Goal: Communication & Community: Participate in discussion

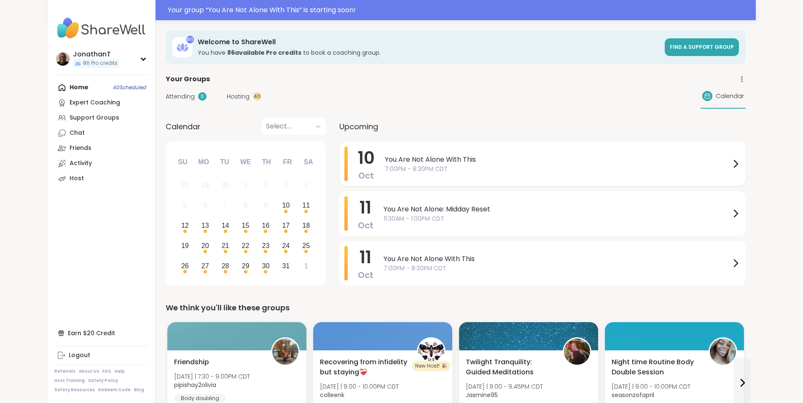
click at [385, 159] on span "You Are Not Alone With This" at bounding box center [558, 160] width 346 height 10
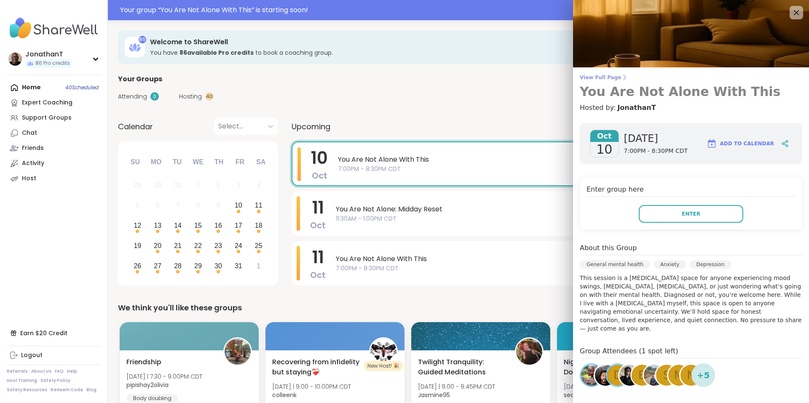
click at [605, 78] on span "View Full Page" at bounding box center [691, 77] width 223 height 7
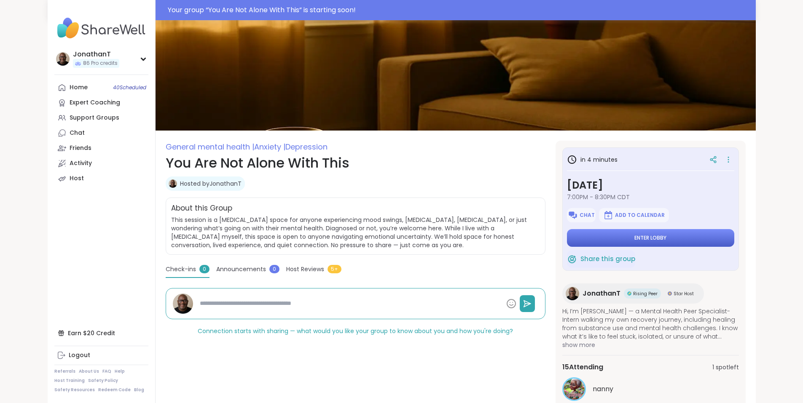
click at [608, 235] on button "Enter lobby" at bounding box center [650, 238] width 167 height 18
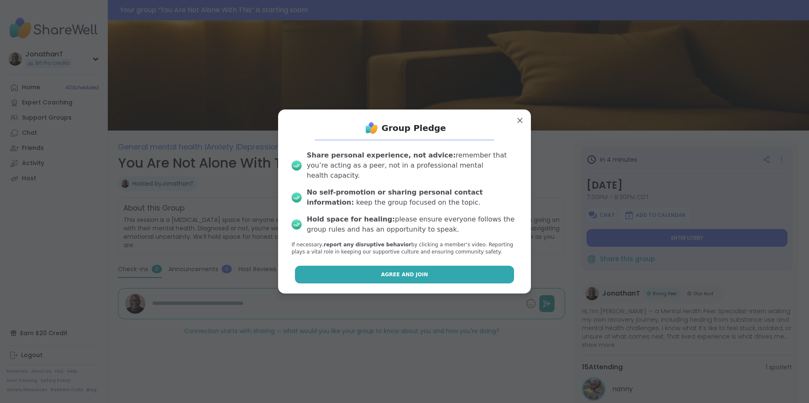
click at [384, 266] on button "Agree and Join" at bounding box center [405, 275] width 220 height 18
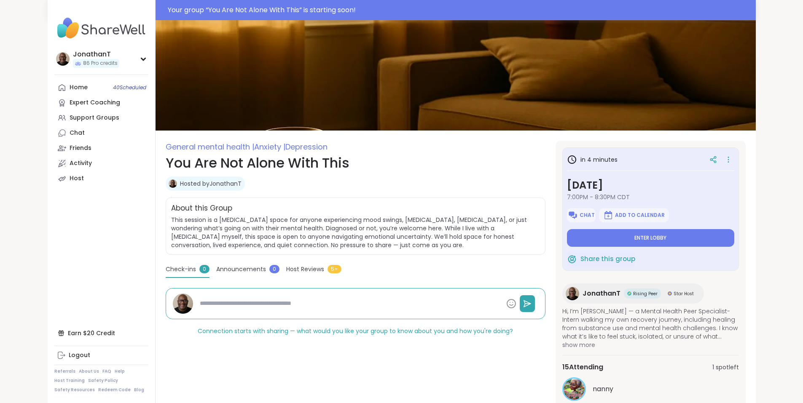
type textarea "*"
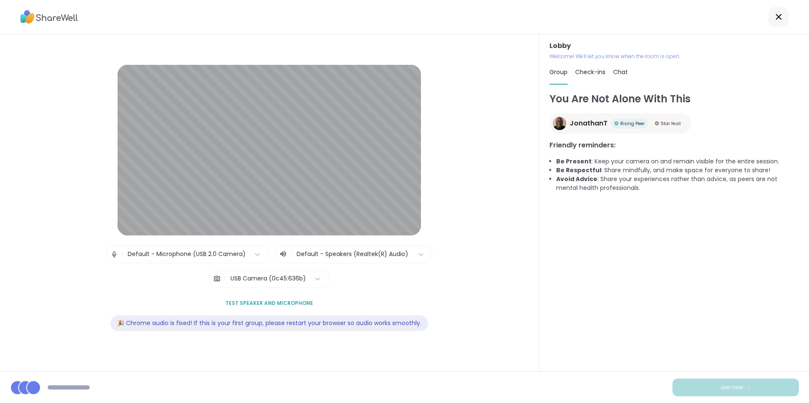
click at [299, 278] on div "USB Camera (0c45:636b)" at bounding box center [268, 278] width 75 height 9
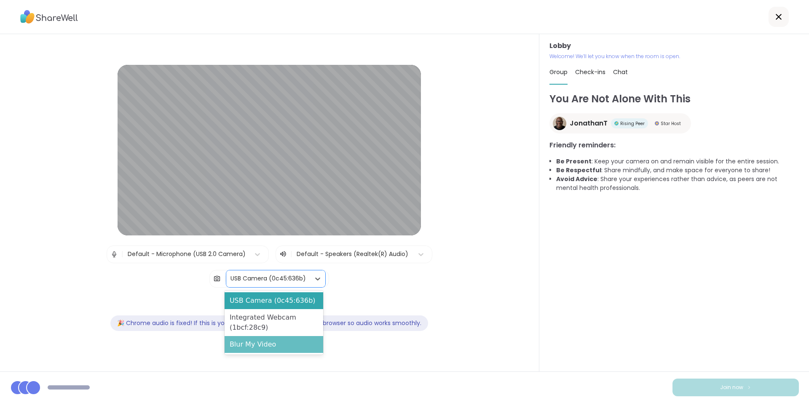
click at [282, 342] on div "Blur My Video" at bounding box center [274, 344] width 99 height 17
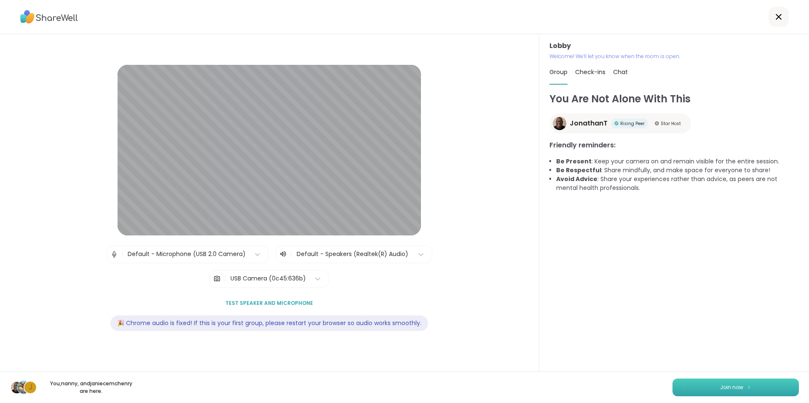
click at [751, 387] on button "Join now" at bounding box center [736, 388] width 126 height 18
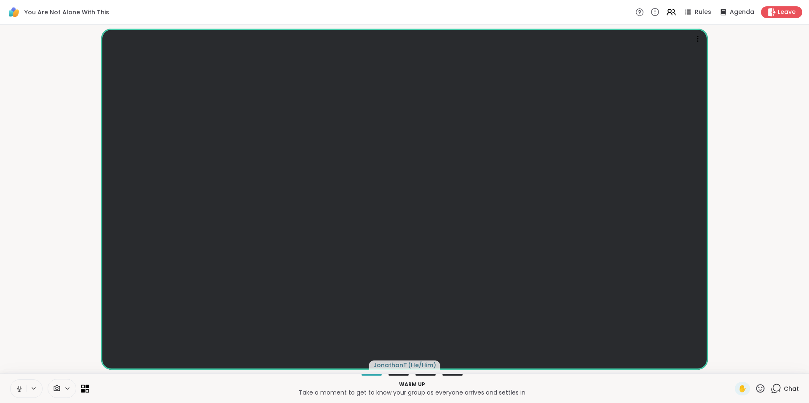
click at [86, 390] on icon at bounding box center [88, 391] width 4 height 4
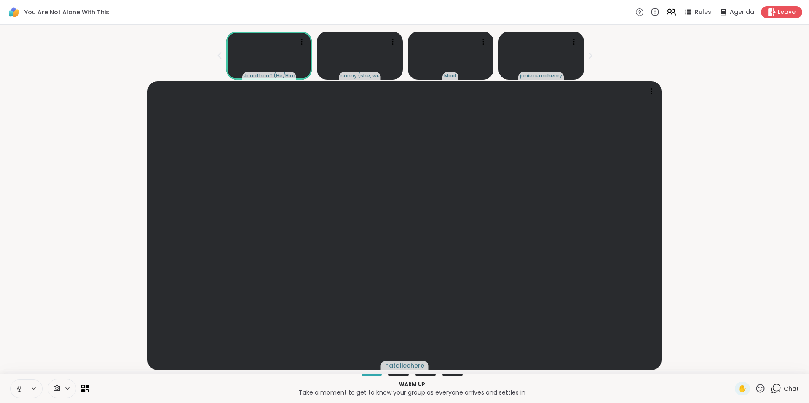
click at [666, 10] on icon at bounding box center [671, 12] width 11 height 11
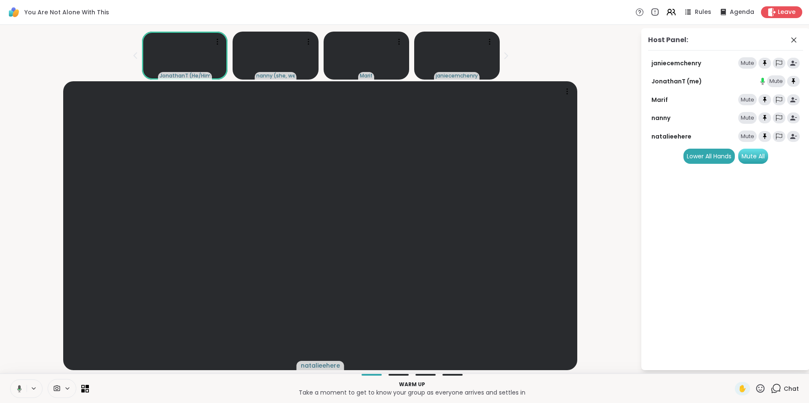
click at [753, 156] on div "Mute All" at bounding box center [754, 156] width 30 height 15
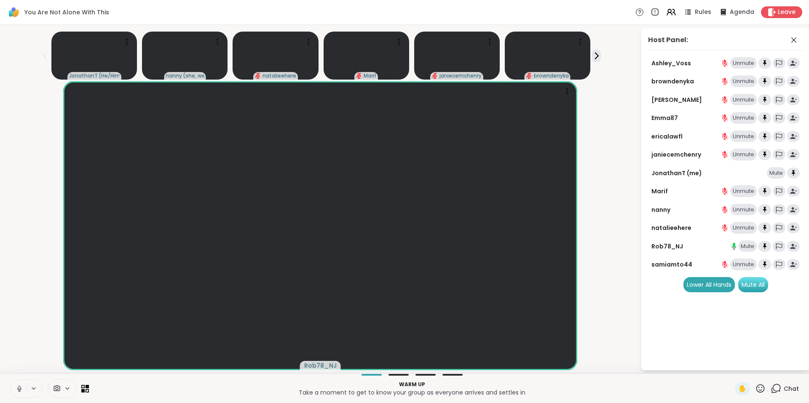
click at [757, 286] on div "Mute All" at bounding box center [754, 284] width 30 height 15
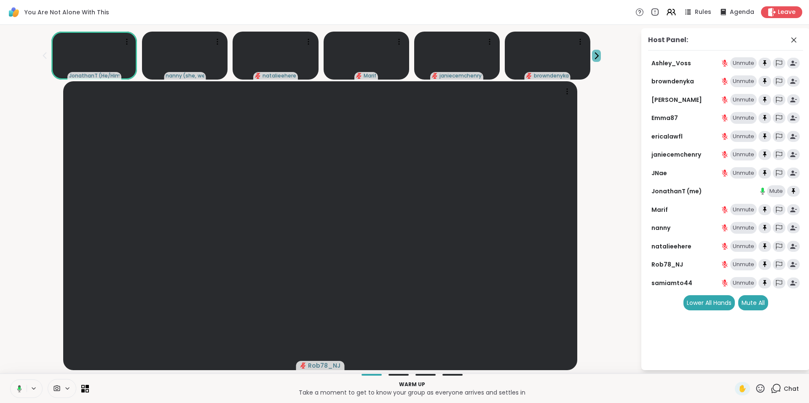
click at [597, 57] on icon at bounding box center [597, 56] width 3 height 6
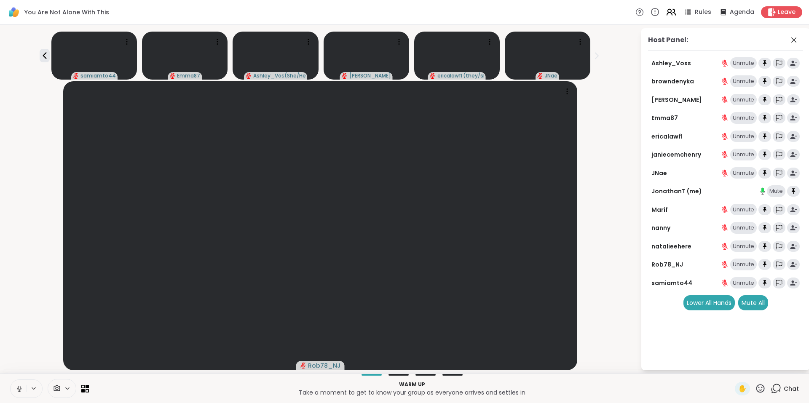
click at [666, 13] on icon at bounding box center [671, 12] width 11 height 11
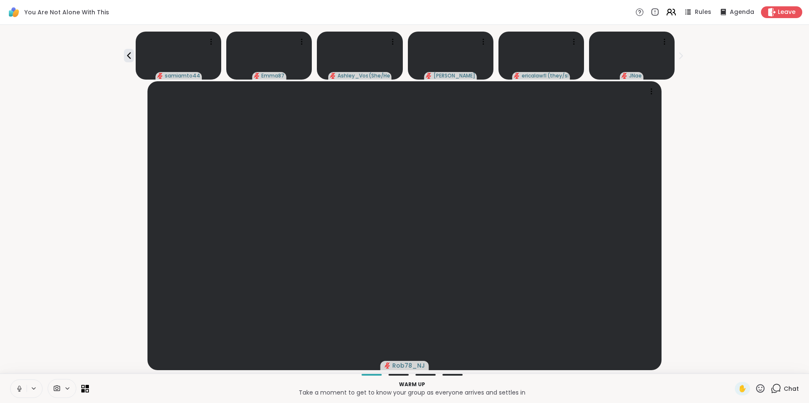
click at [666, 13] on icon at bounding box center [671, 12] width 11 height 11
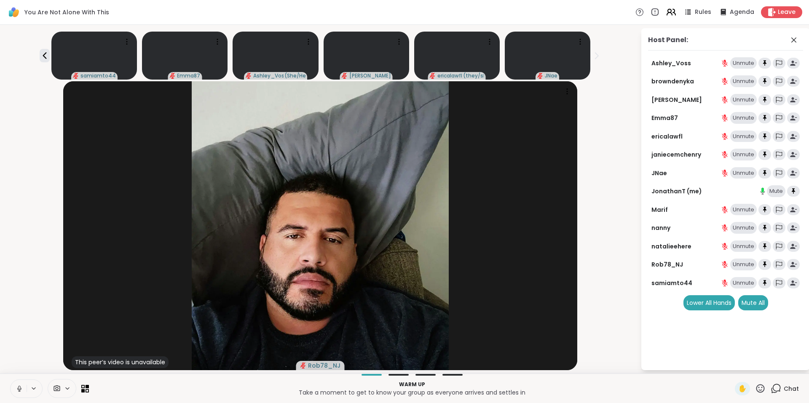
click at [667, 14] on icon at bounding box center [671, 12] width 11 height 11
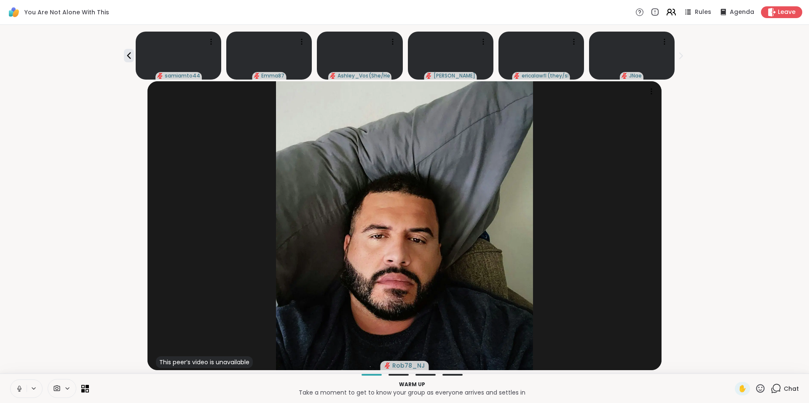
click at [667, 14] on icon at bounding box center [671, 12] width 11 height 11
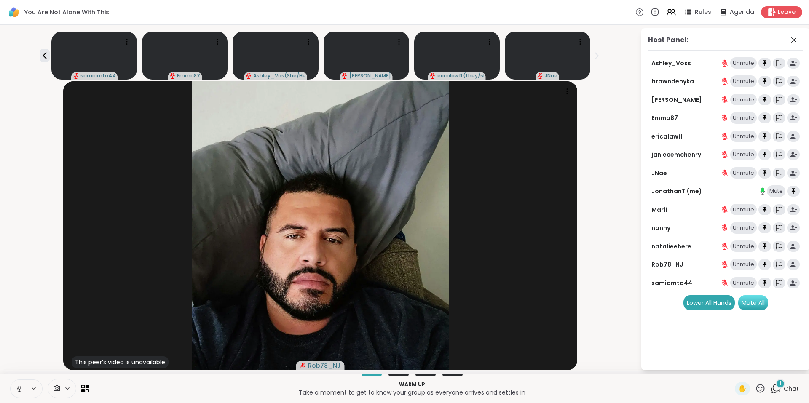
click at [748, 301] on div "Mute All" at bounding box center [754, 303] width 30 height 15
click at [776, 384] on div "1" at bounding box center [780, 383] width 9 height 9
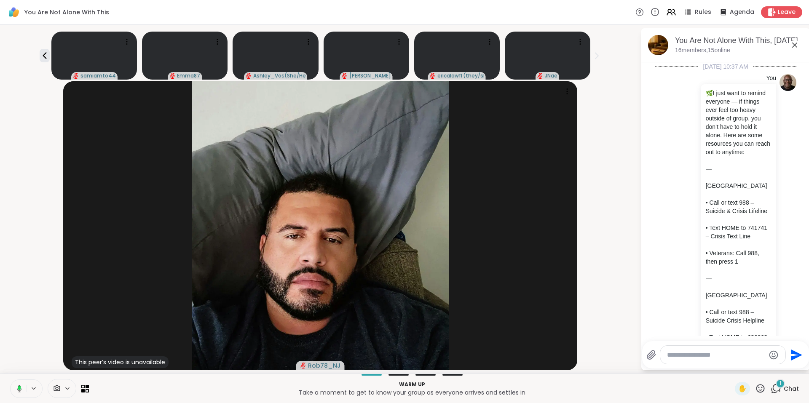
scroll to position [1965, 0]
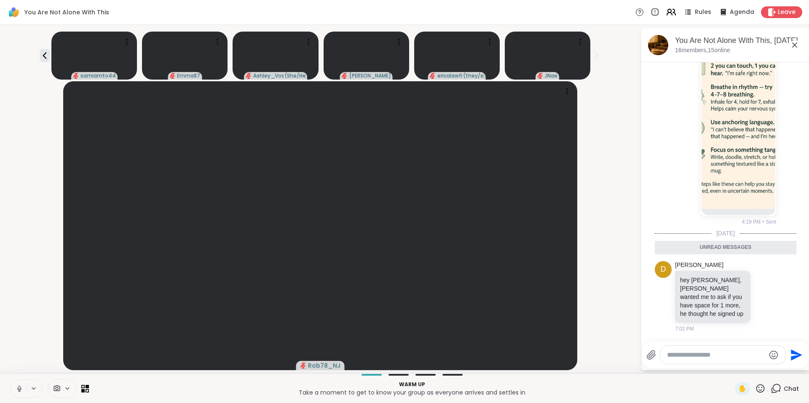
click at [668, 13] on icon at bounding box center [671, 12] width 11 height 11
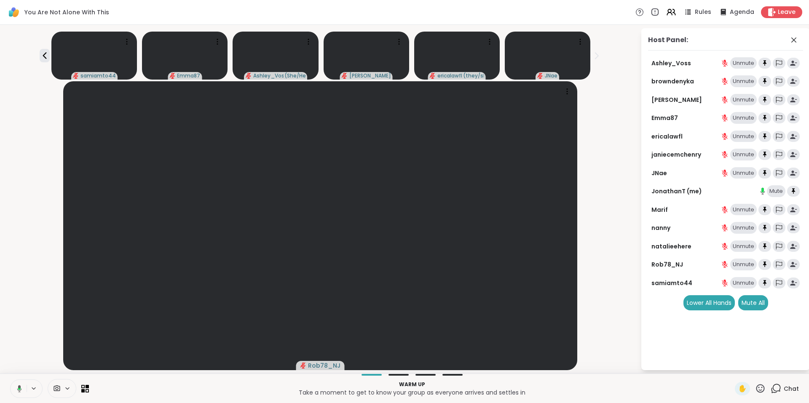
click at [775, 386] on icon at bounding box center [776, 389] width 11 height 11
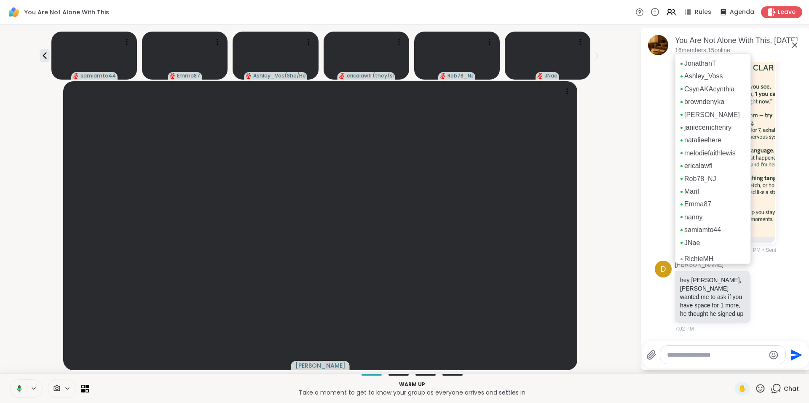
scroll to position [5, 0]
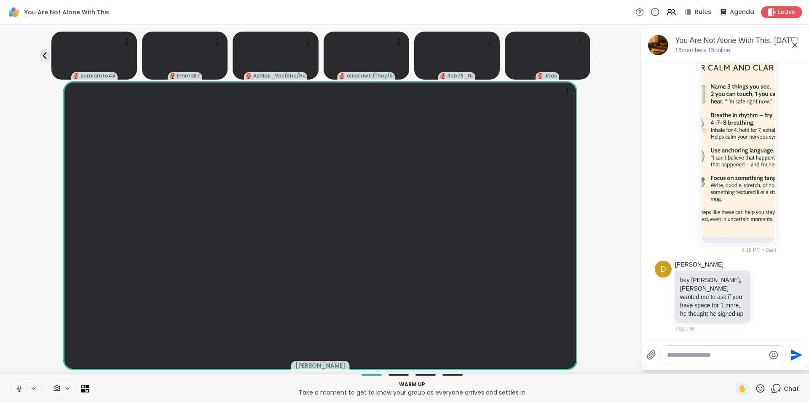
click at [605, 14] on div "You Are Not Alone With This Rules Agenda Leave" at bounding box center [404, 12] width 809 height 25
click at [797, 41] on icon at bounding box center [795, 45] width 10 height 10
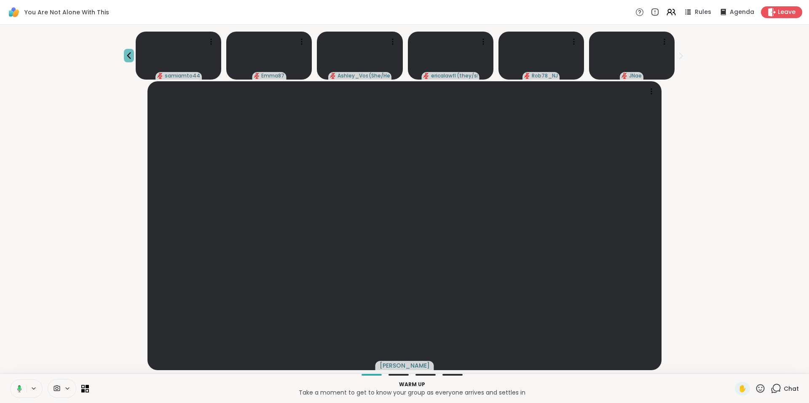
click at [125, 58] on icon at bounding box center [129, 56] width 10 height 10
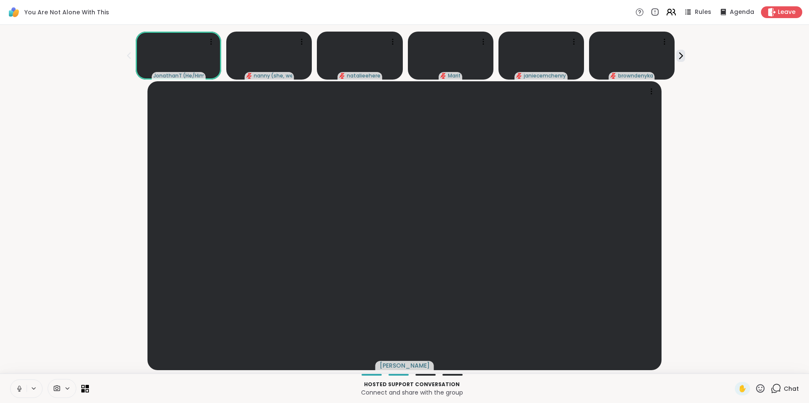
click at [666, 11] on icon at bounding box center [671, 12] width 11 height 11
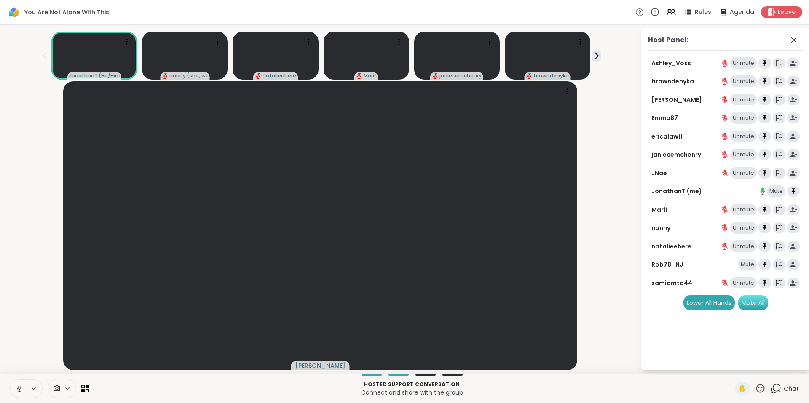
click at [751, 298] on div "Mute All" at bounding box center [754, 303] width 30 height 15
click at [752, 300] on div "Mute All" at bounding box center [754, 303] width 30 height 15
click at [595, 55] on icon at bounding box center [596, 55] width 9 height 9
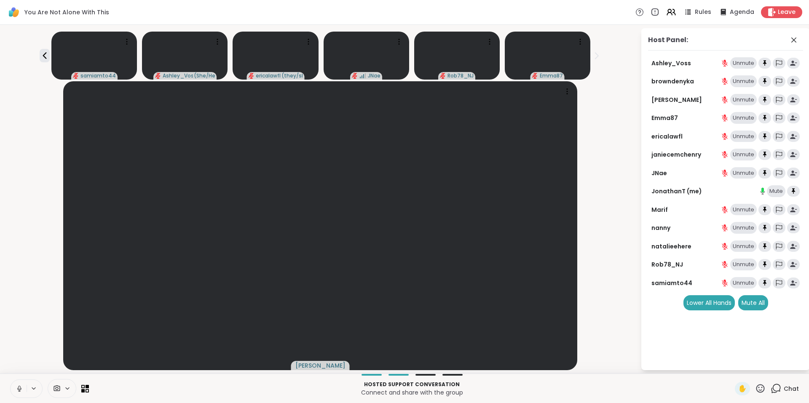
click at [38, 51] on div "samiamto44 [PERSON_NAME] ( She/Her ) ericalawfl ( they/she ) JNae Rob78_NJ Emma…" at bounding box center [320, 53] width 631 height 51
click at [793, 38] on icon at bounding box center [794, 40] width 10 height 10
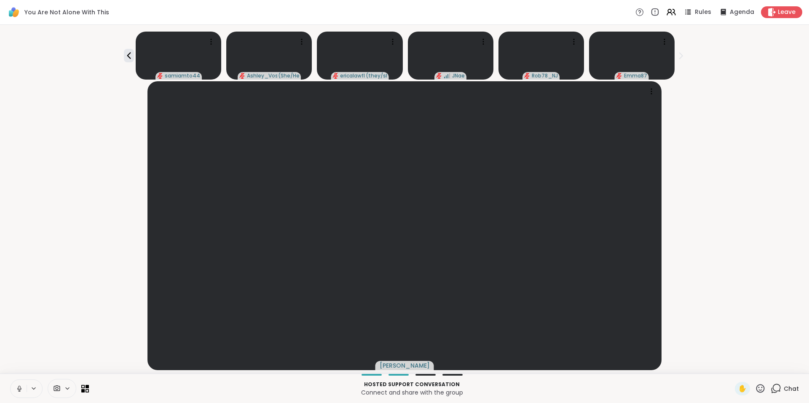
click at [771, 390] on icon at bounding box center [776, 389] width 11 height 11
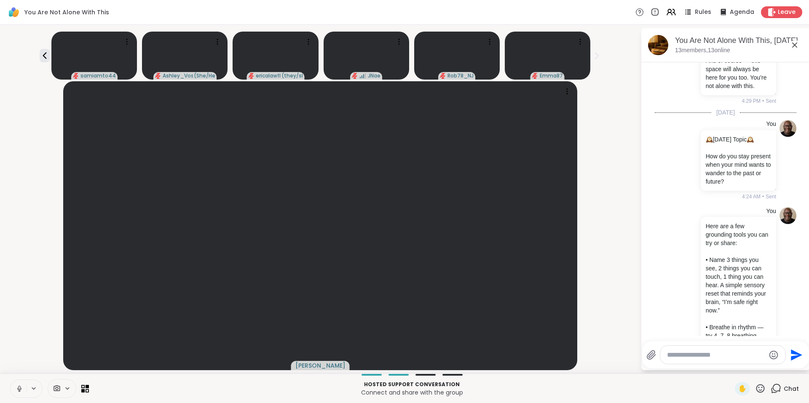
scroll to position [1282, 0]
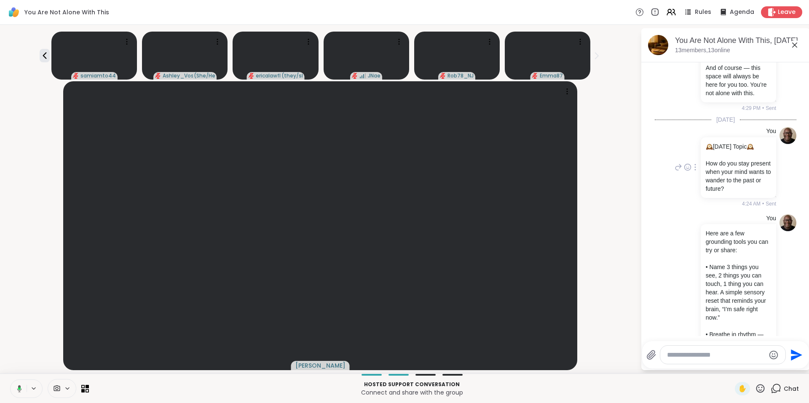
click at [695, 171] on icon at bounding box center [696, 167] width 2 height 7
click at [687, 183] on icon at bounding box center [690, 179] width 7 height 8
click at [692, 357] on textarea "Type your message" at bounding box center [716, 355] width 98 height 8
paste textarea "**********"
type textarea "**********"
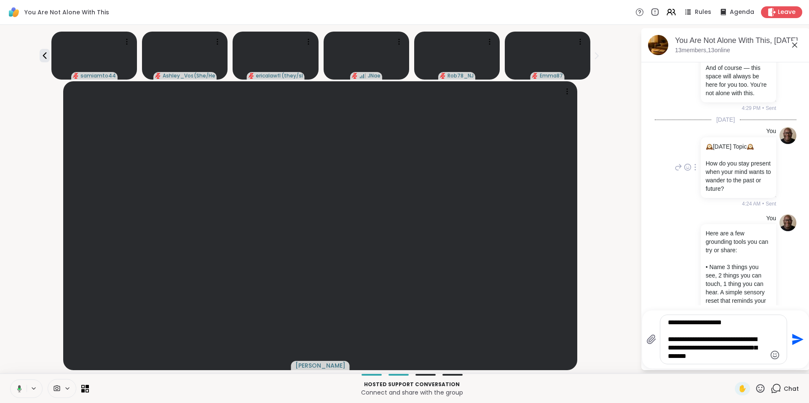
click at [797, 336] on icon "Send" at bounding box center [796, 339] width 13 height 13
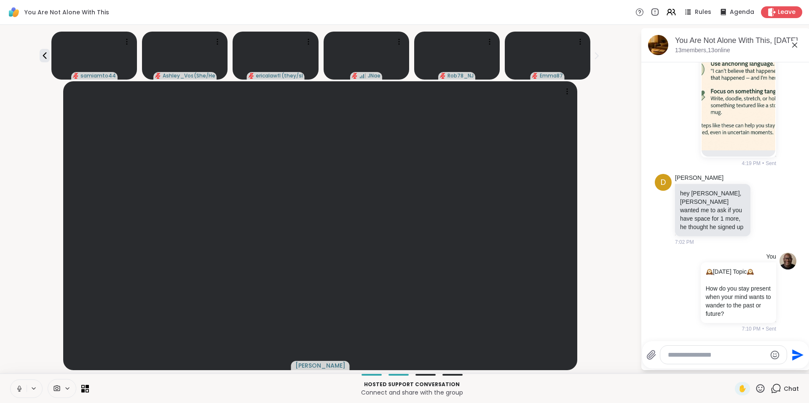
click at [796, 48] on icon at bounding box center [795, 45] width 10 height 10
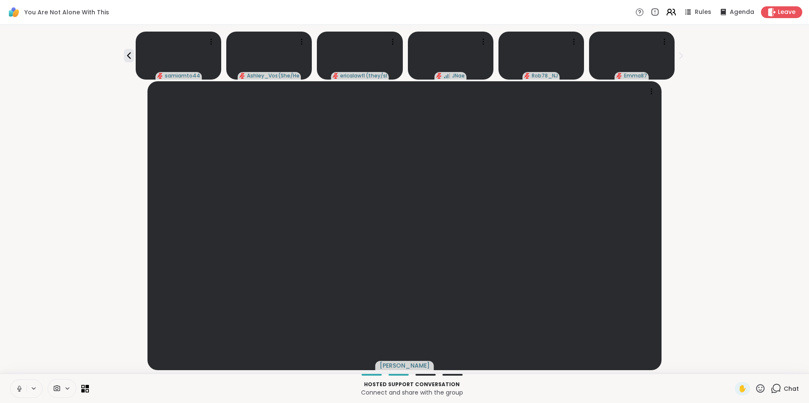
click at [668, 13] on icon at bounding box center [669, 10] width 3 height 3
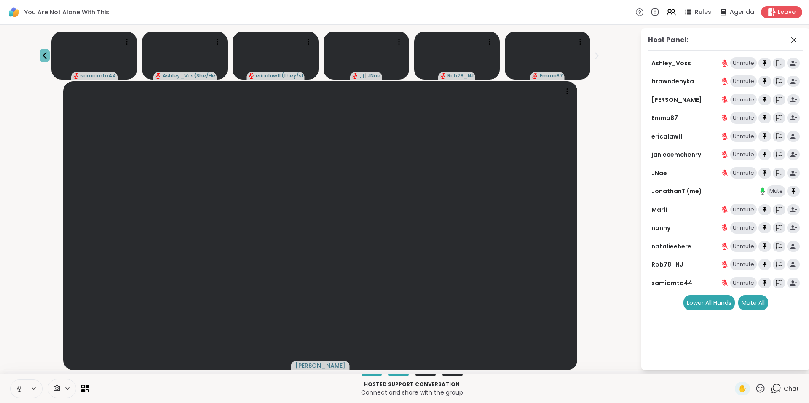
click at [50, 51] on icon at bounding box center [45, 56] width 10 height 10
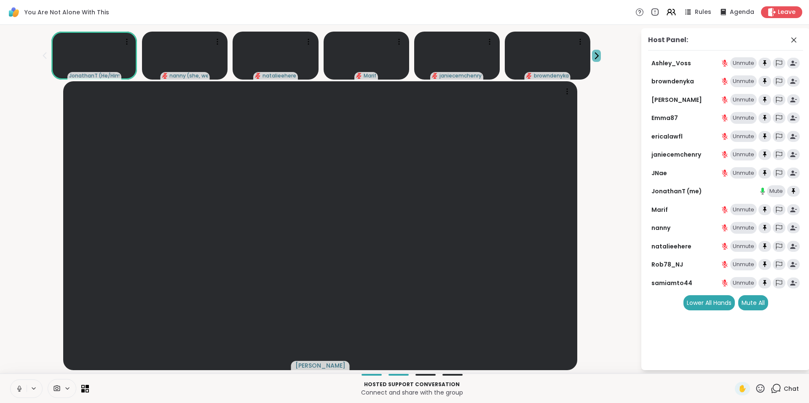
click at [592, 55] on icon at bounding box center [596, 55] width 9 height 9
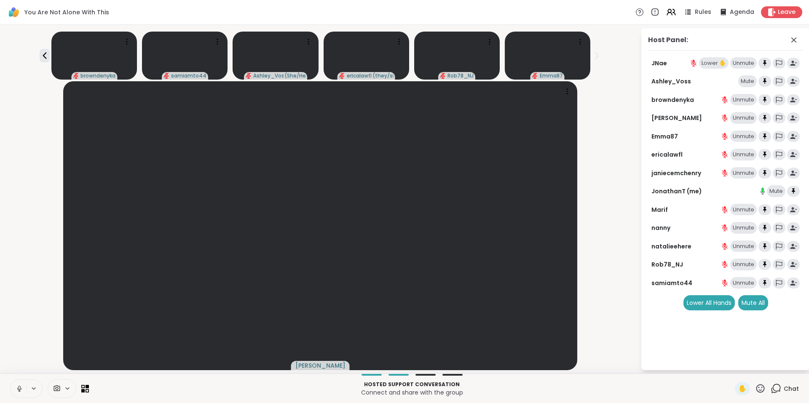
click at [773, 387] on icon at bounding box center [776, 389] width 11 height 11
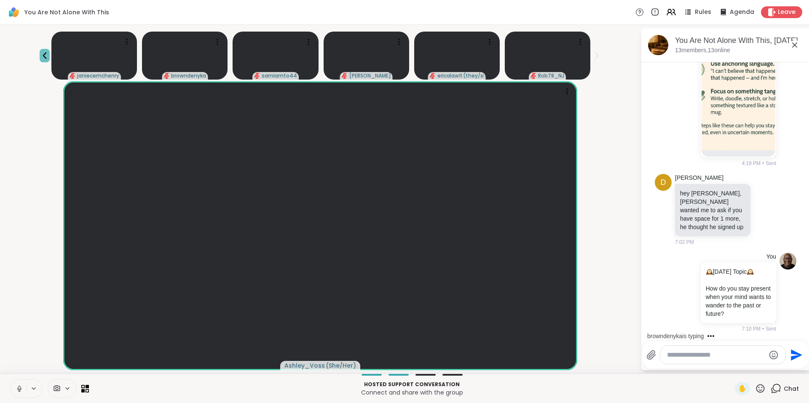
click at [50, 51] on icon at bounding box center [45, 56] width 10 height 10
click at [793, 47] on icon at bounding box center [795, 45] width 10 height 10
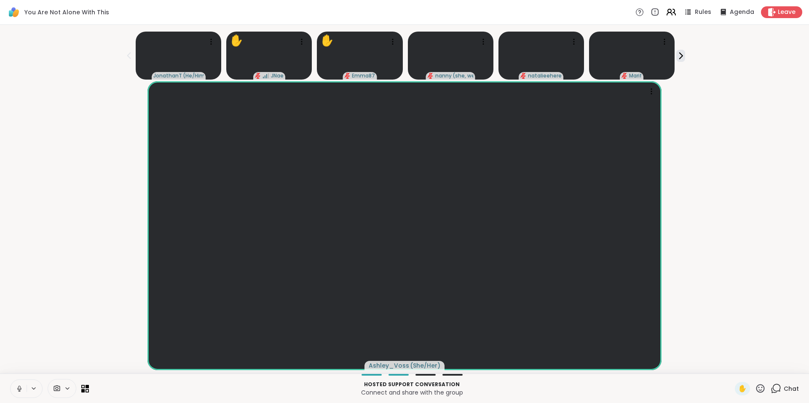
click at [669, 13] on icon at bounding box center [671, 12] width 11 height 11
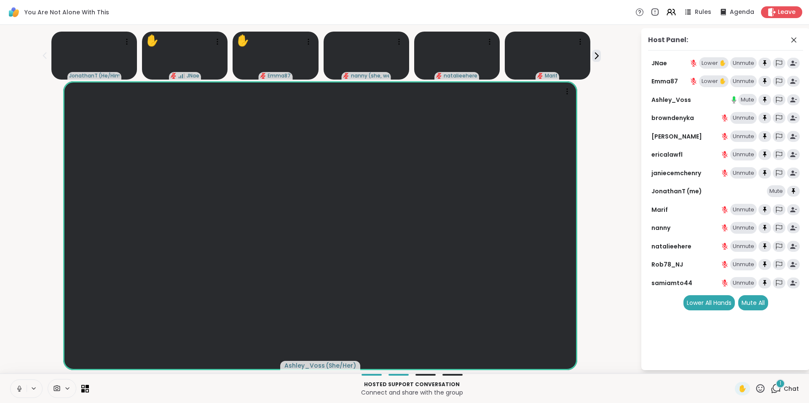
click at [773, 385] on icon at bounding box center [777, 388] width 8 height 8
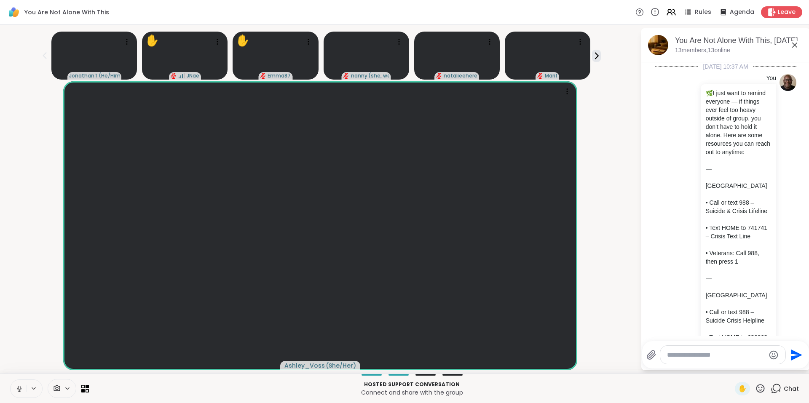
scroll to position [2126, 0]
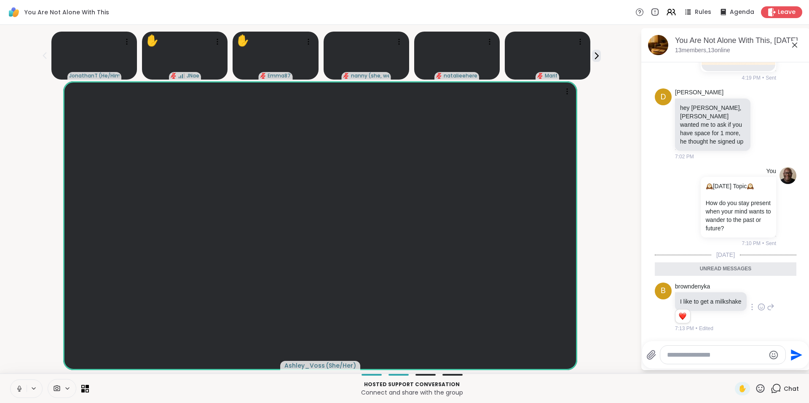
click at [758, 303] on icon at bounding box center [762, 307] width 8 height 8
click at [758, 290] on div "Select Reaction: Heart" at bounding box center [762, 294] width 8 height 8
drag, startPoint x: 703, startPoint y: 203, endPoint x: 739, endPoint y: 204, distance: 35.9
click at [739, 204] on p "How do you stay present when your mind wants to wander to the past or future?" at bounding box center [738, 216] width 65 height 34
copy p "mind wants to"
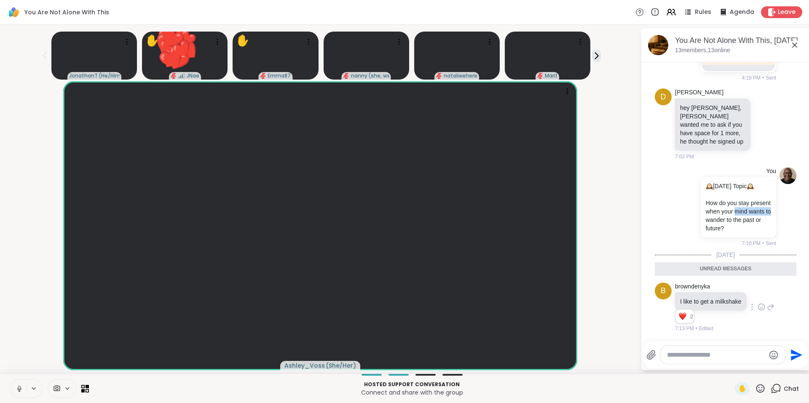
click at [757, 391] on icon at bounding box center [761, 388] width 8 height 8
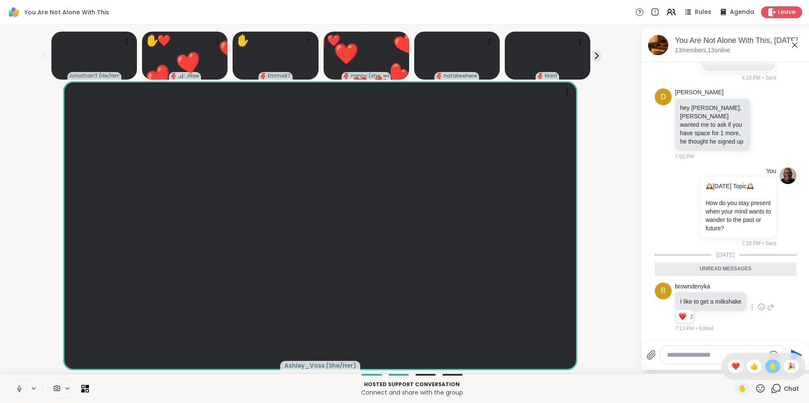
click at [769, 369] on span "🌟" at bounding box center [773, 367] width 8 height 10
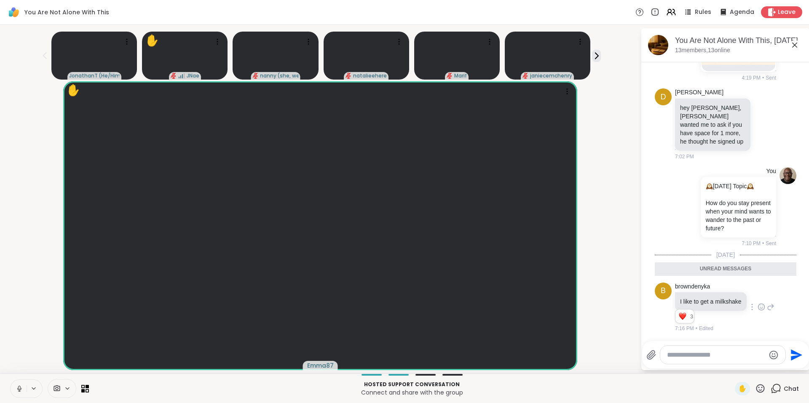
click at [796, 48] on icon at bounding box center [795, 45] width 10 height 10
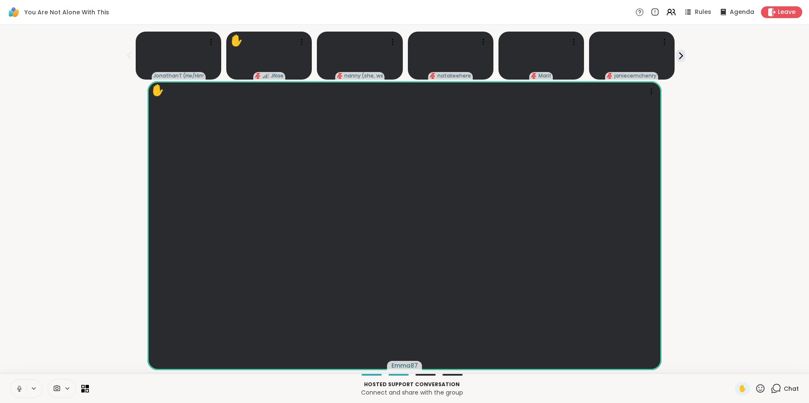
click at [771, 389] on icon at bounding box center [776, 389] width 11 height 11
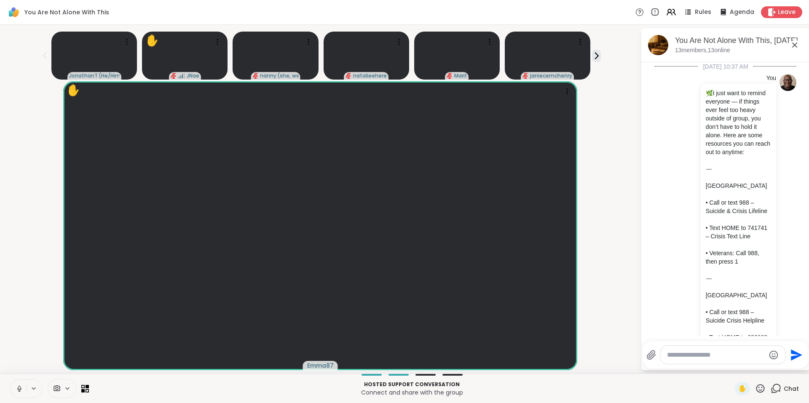
scroll to position [2098, 0]
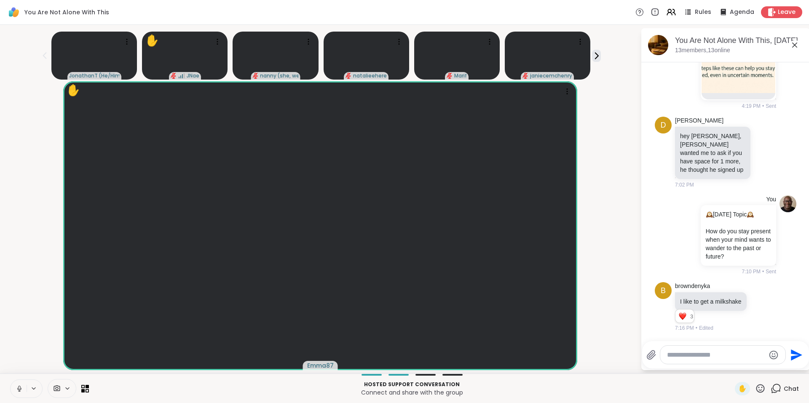
click at [739, 358] on textarea "Type your message" at bounding box center [716, 355] width 98 height 8
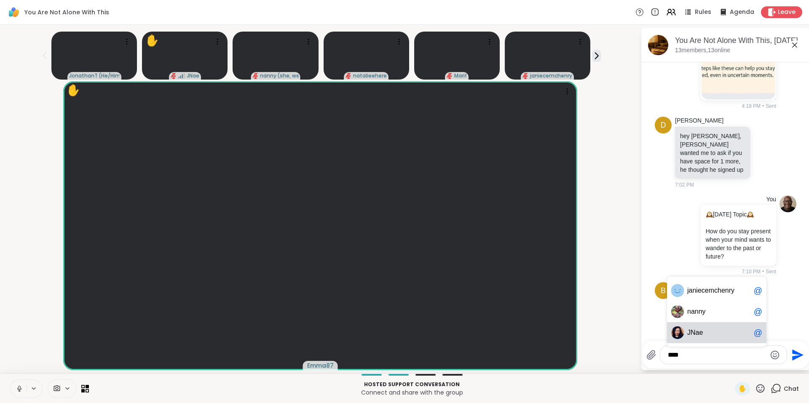
click at [683, 329] on img at bounding box center [678, 333] width 13 height 13
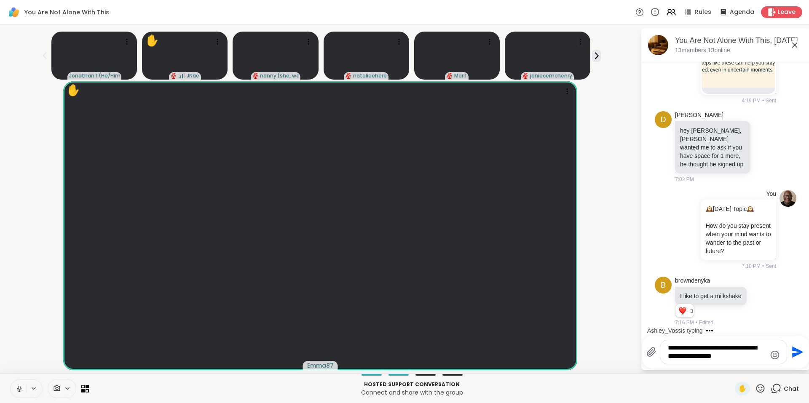
type textarea "**********"
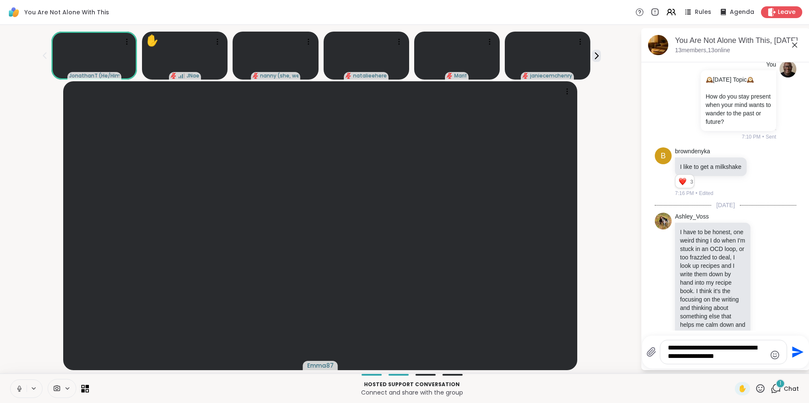
scroll to position [2274, 0]
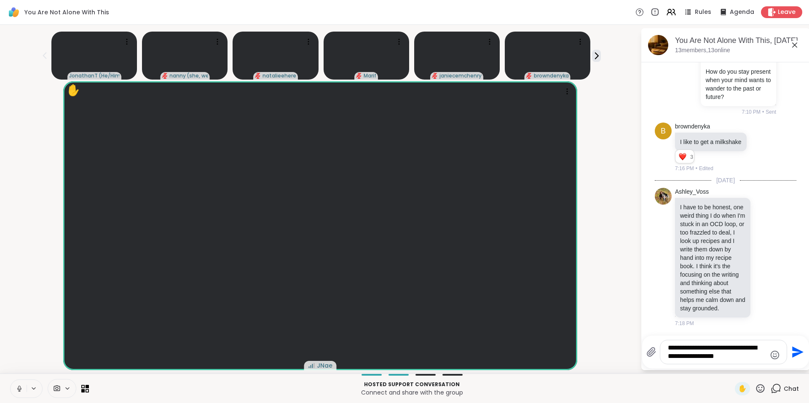
drag, startPoint x: 744, startPoint y: 359, endPoint x: 598, endPoint y: 323, distance: 149.8
click at [598, 323] on div "JonathanT ( He/Him ) nanny ( she, we ) natalieehere [PERSON_NAME] browndenyka ✋…" at bounding box center [404, 199] width 809 height 349
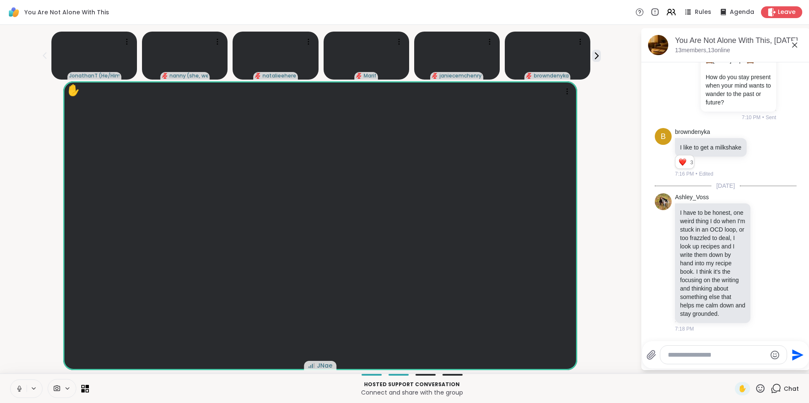
scroll to position [2269, 0]
click at [650, 386] on p "Hosted support conversation" at bounding box center [412, 385] width 636 height 8
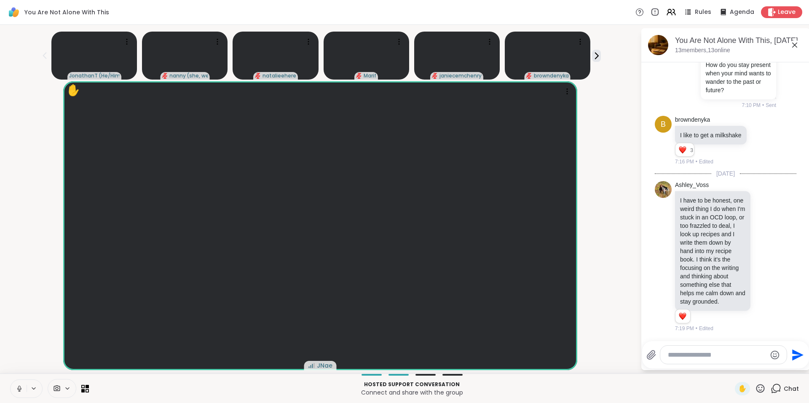
scroll to position [2264, 0]
click at [667, 13] on icon at bounding box center [669, 14] width 5 height 3
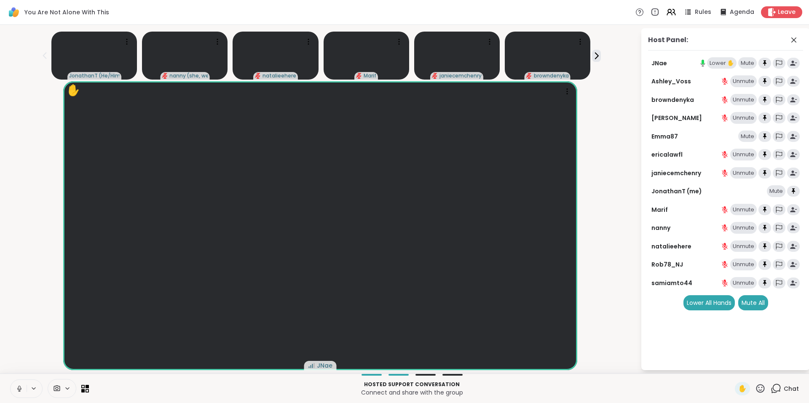
click at [718, 60] on div "Lower ✋" at bounding box center [722, 63] width 30 height 12
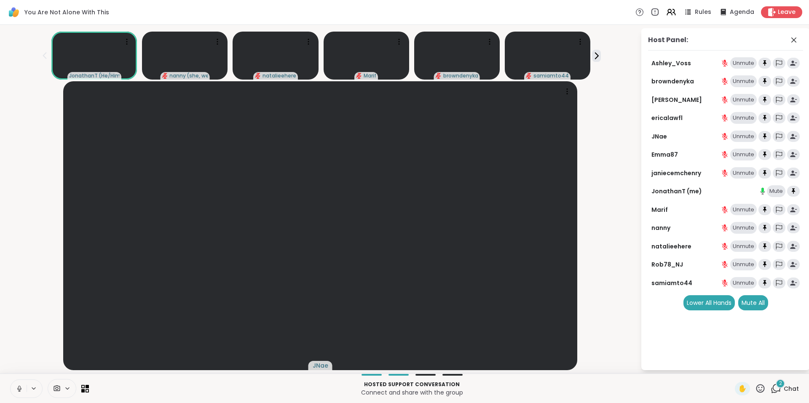
click at [779, 385] on span "2" at bounding box center [780, 383] width 3 height 7
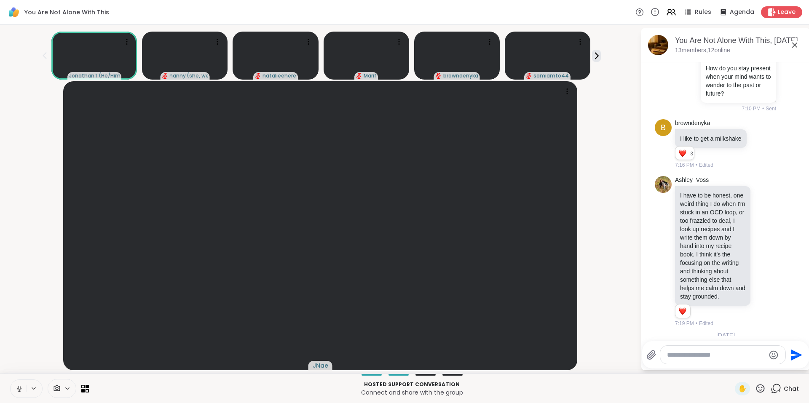
scroll to position [2122, 0]
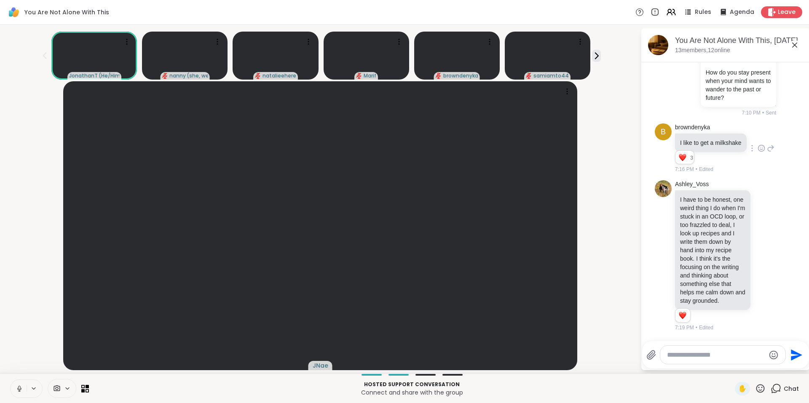
click at [768, 151] on icon at bounding box center [771, 148] width 6 height 6
type textarea "*"
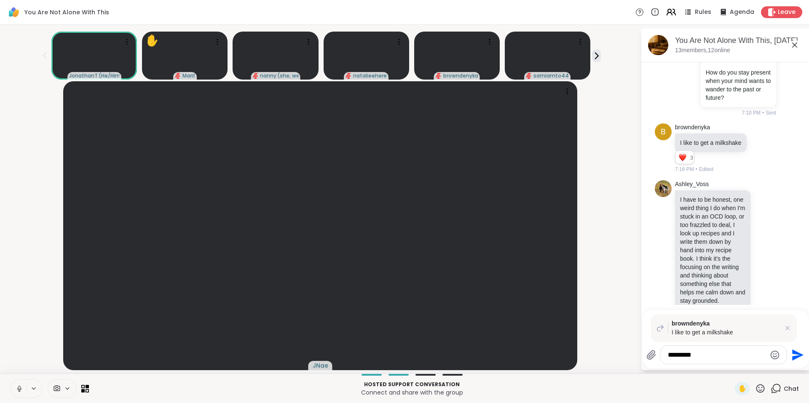
type textarea "*********"
click at [666, 13] on icon at bounding box center [671, 12] width 11 height 11
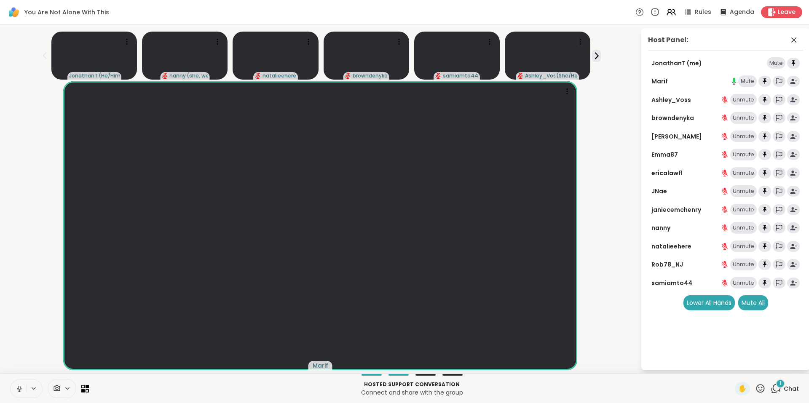
click at [776, 387] on div "1" at bounding box center [780, 383] width 9 height 9
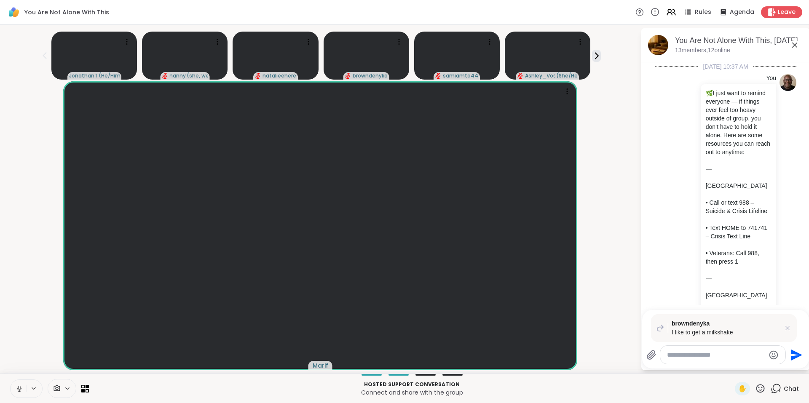
scroll to position [2629, 0]
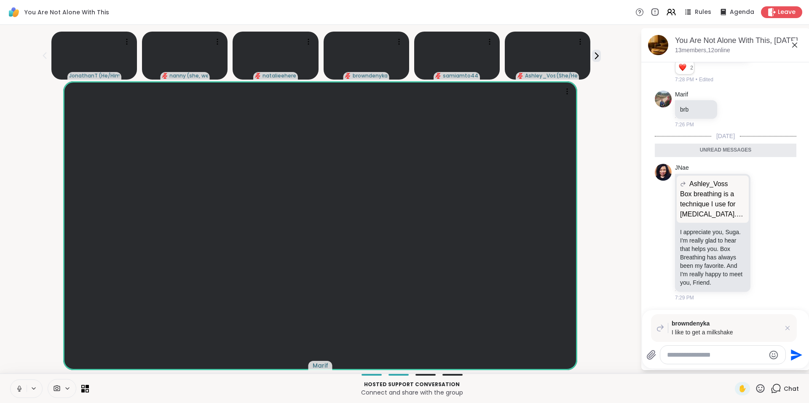
click at [716, 353] on textarea "Type your message" at bounding box center [716, 355] width 98 height 8
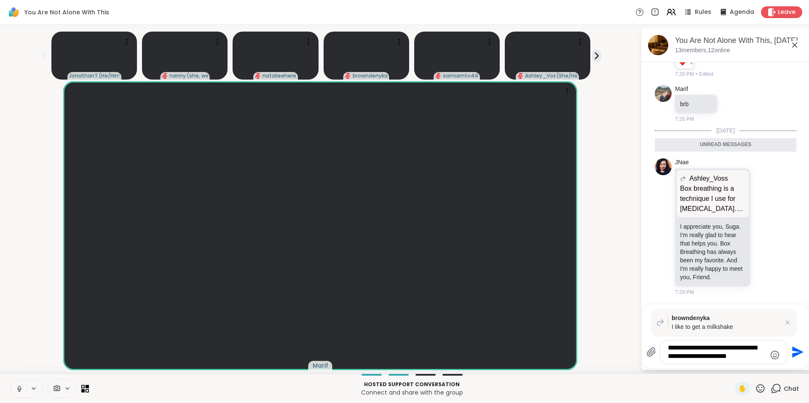
type textarea "**********"
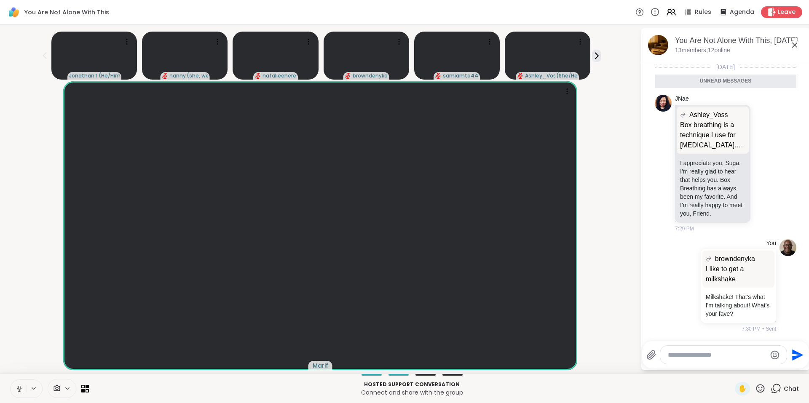
scroll to position [2687, 0]
click at [795, 43] on icon at bounding box center [795, 45] width 10 height 10
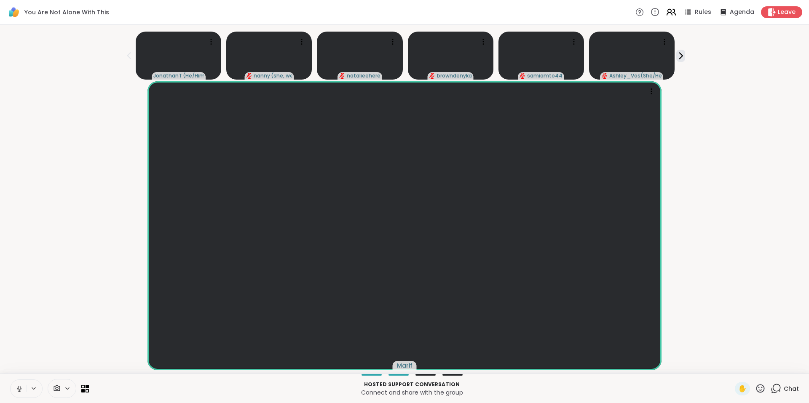
click at [667, 13] on icon at bounding box center [669, 14] width 5 height 3
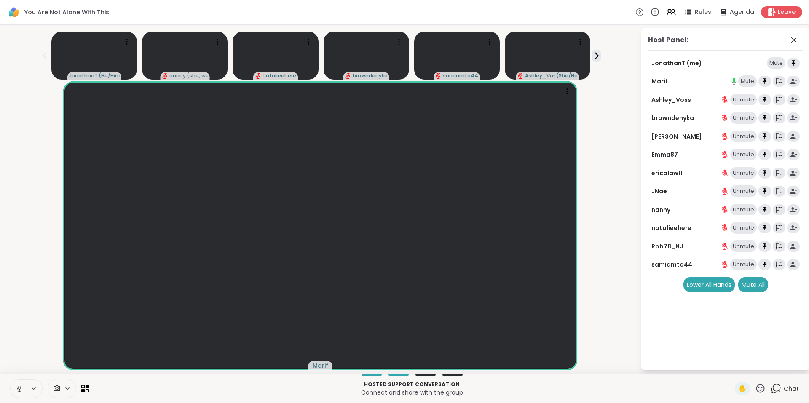
click at [755, 387] on icon at bounding box center [760, 389] width 11 height 11
click at [732, 369] on span "❤️" at bounding box center [736, 367] width 8 height 10
click at [672, 394] on p "Connect and share with the group" at bounding box center [412, 393] width 636 height 8
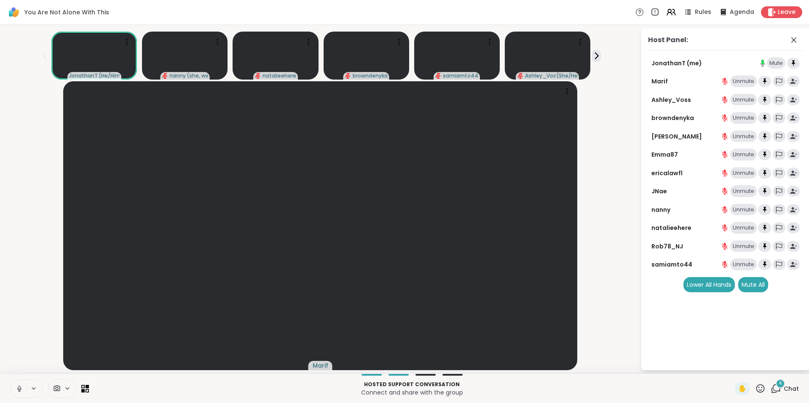
click at [776, 391] on div "4 Chat" at bounding box center [785, 388] width 28 height 13
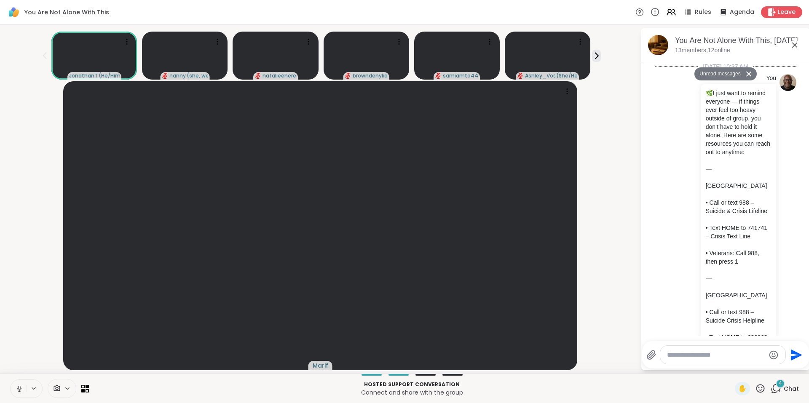
scroll to position [3136, 0]
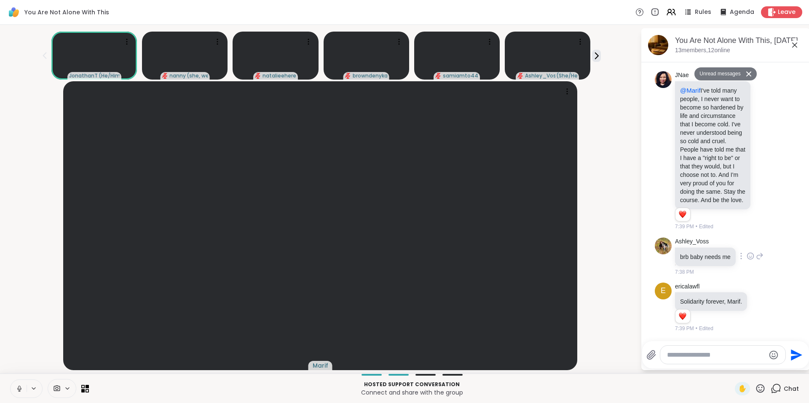
click at [752, 252] on icon at bounding box center [751, 256] width 8 height 8
click at [733, 239] on div "Select Reaction: Thumbs up" at bounding box center [732, 243] width 8 height 8
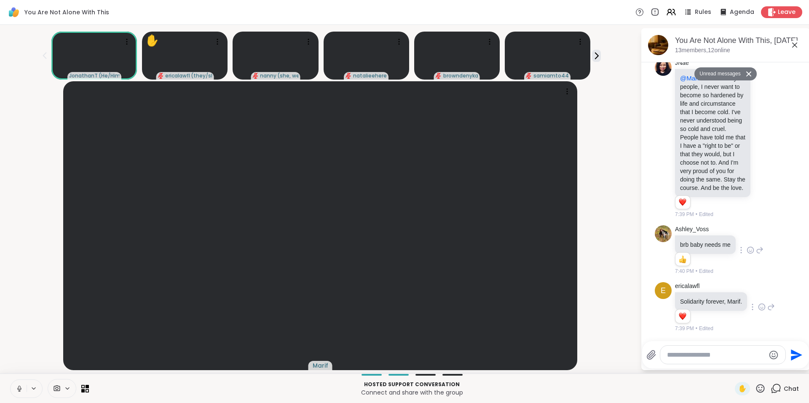
click at [758, 312] on icon at bounding box center [762, 307] width 8 height 8
click at [758, 298] on div "Select Reaction: Heart" at bounding box center [762, 294] width 8 height 8
click at [794, 45] on icon at bounding box center [795, 45] width 10 height 10
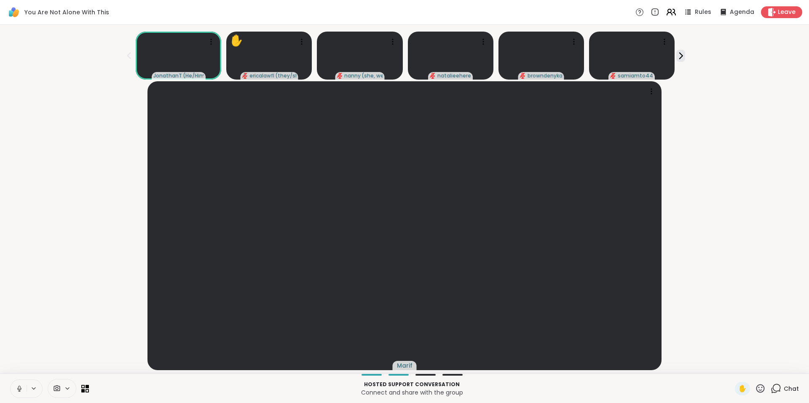
click at [669, 13] on icon at bounding box center [671, 12] width 11 height 11
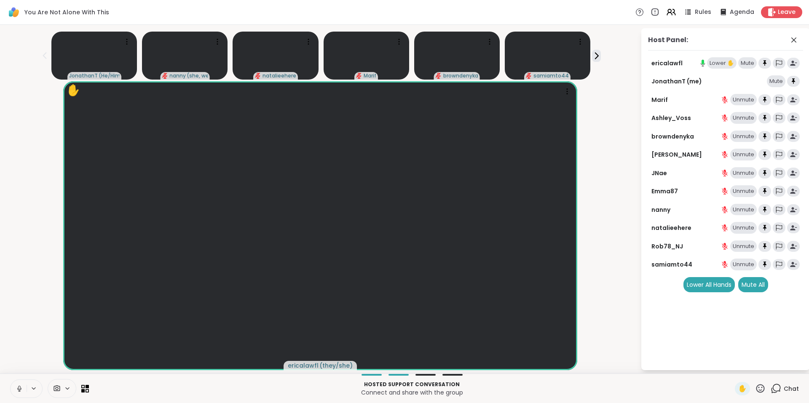
click at [722, 64] on div "Lower ✋" at bounding box center [722, 63] width 30 height 12
click at [773, 386] on icon at bounding box center [777, 388] width 8 height 8
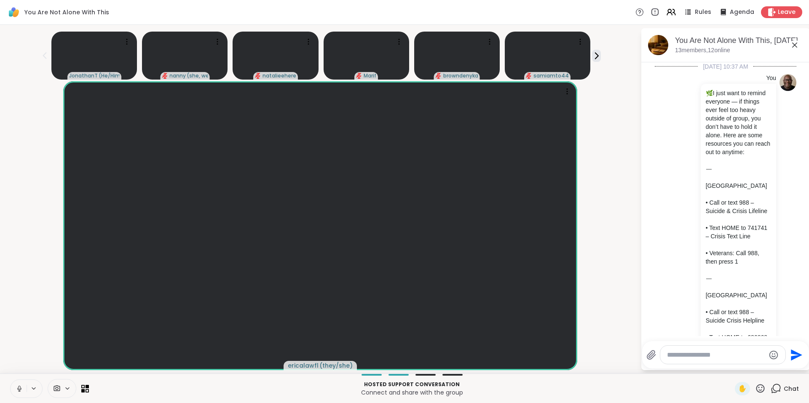
scroll to position [3119, 0]
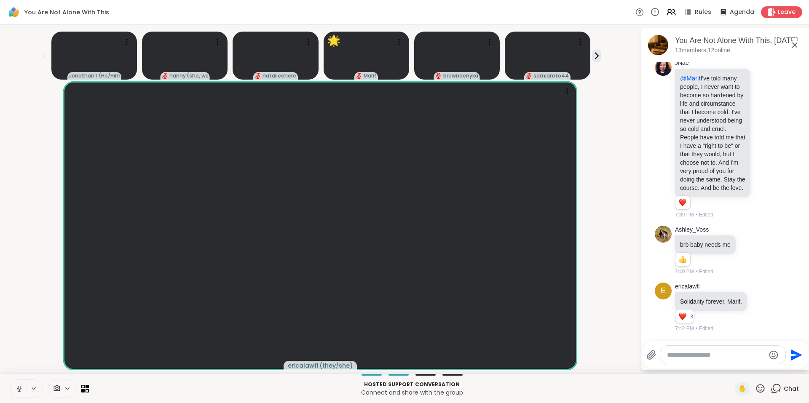
click at [771, 390] on icon at bounding box center [776, 389] width 11 height 11
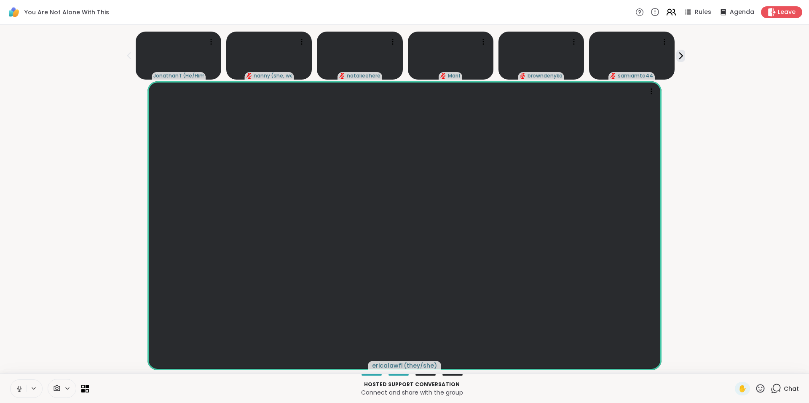
click at [668, 13] on icon at bounding box center [671, 12] width 11 height 11
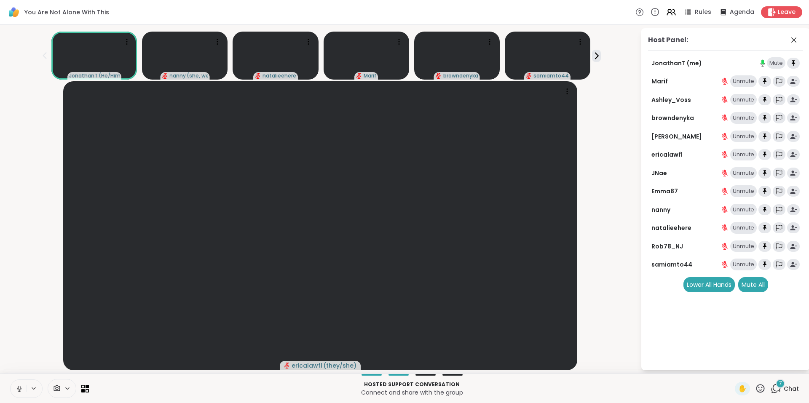
click at [776, 383] on div "7" at bounding box center [780, 383] width 9 height 9
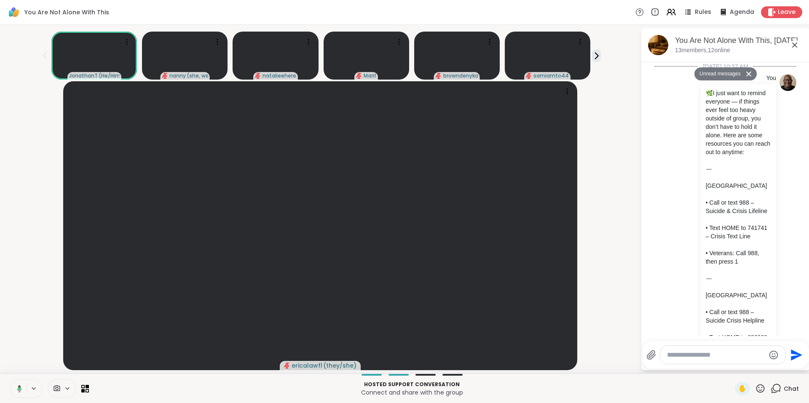
scroll to position [3588, 0]
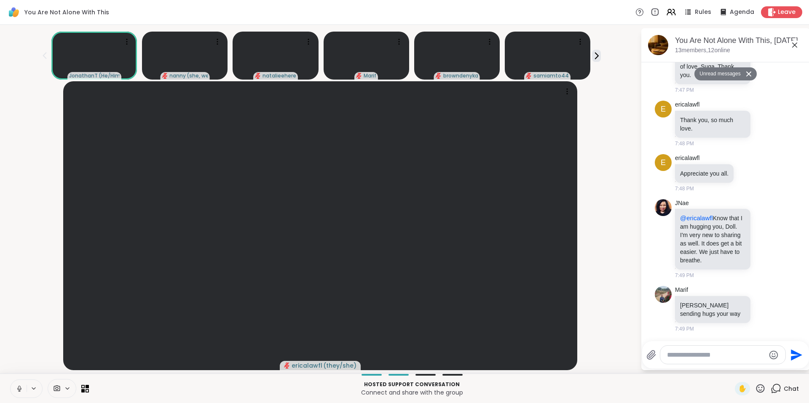
click at [718, 76] on button "Unread messages" at bounding box center [719, 73] width 48 height 13
click at [728, 74] on button "Unread messages" at bounding box center [719, 73] width 48 height 13
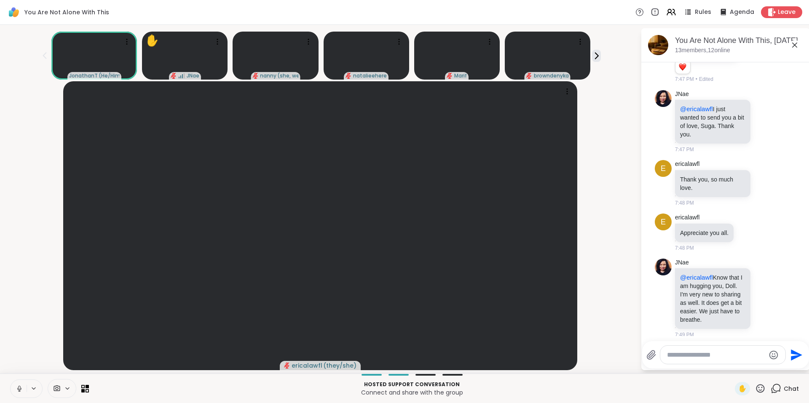
click at [795, 45] on icon at bounding box center [795, 45] width 5 height 5
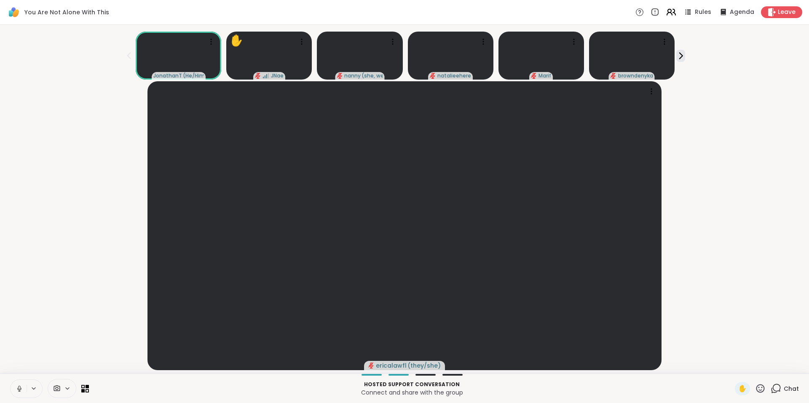
click at [667, 9] on icon at bounding box center [671, 12] width 11 height 11
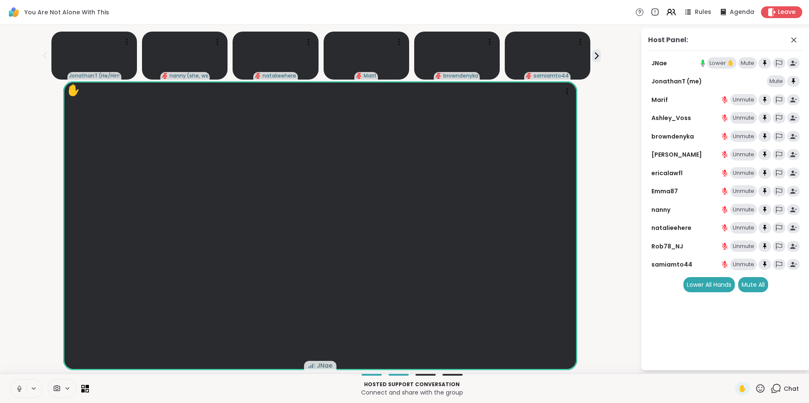
click at [713, 65] on div "Lower ✋" at bounding box center [722, 63] width 30 height 12
click at [755, 387] on icon at bounding box center [760, 389] width 11 height 11
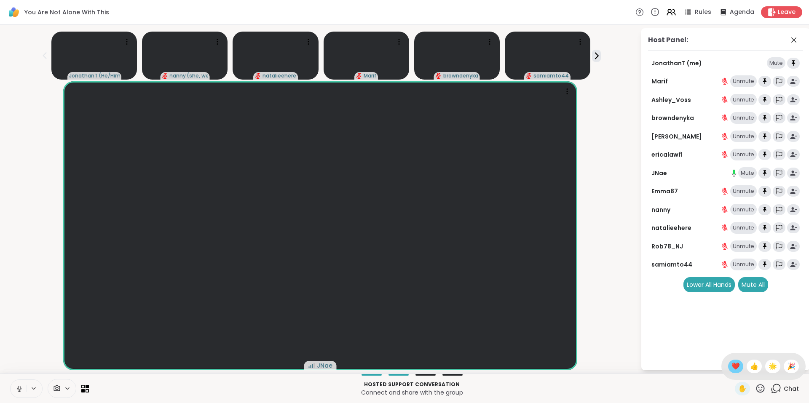
click at [732, 366] on span "❤️" at bounding box center [736, 367] width 8 height 10
click at [756, 387] on icon at bounding box center [760, 389] width 11 height 11
click at [732, 364] on span "❤️" at bounding box center [736, 367] width 8 height 10
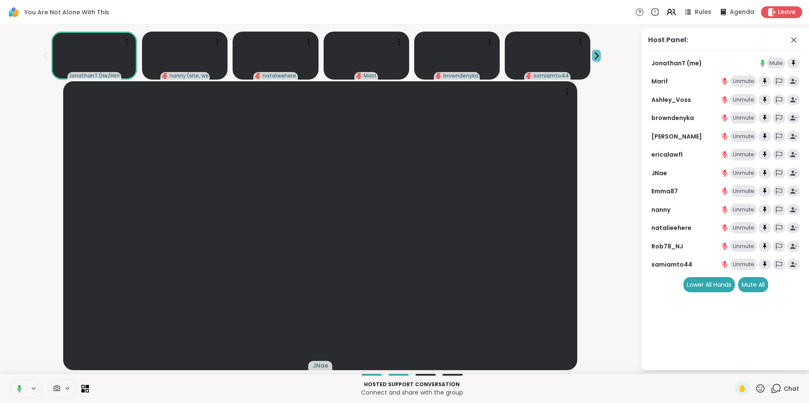
click at [592, 53] on icon at bounding box center [596, 55] width 9 height 9
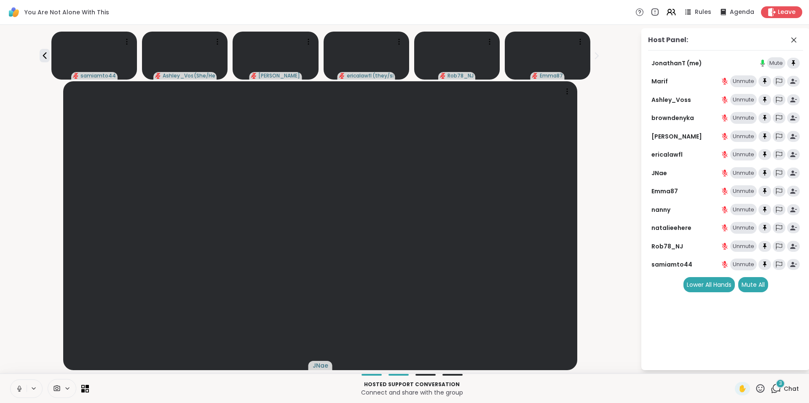
click at [771, 387] on icon at bounding box center [776, 389] width 11 height 11
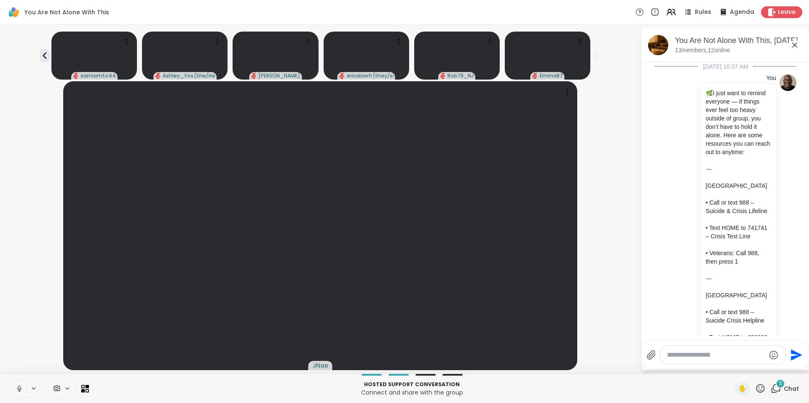
scroll to position [3776, 0]
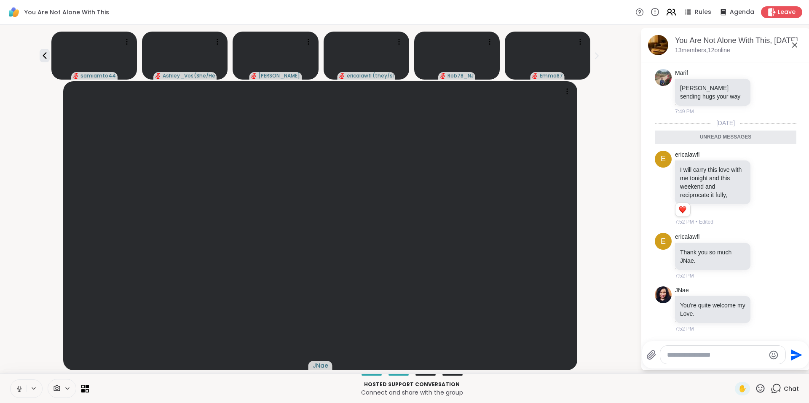
click at [667, 14] on icon at bounding box center [671, 12] width 11 height 11
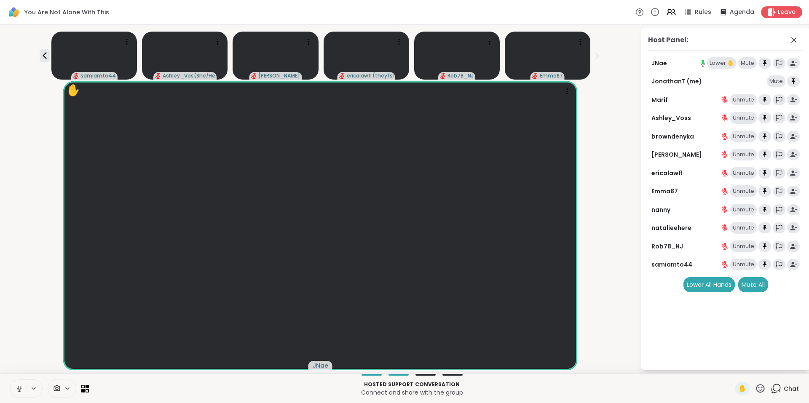
click at [718, 64] on div "Lower ✋" at bounding box center [722, 63] width 30 height 12
click at [50, 59] on icon at bounding box center [45, 56] width 10 height 10
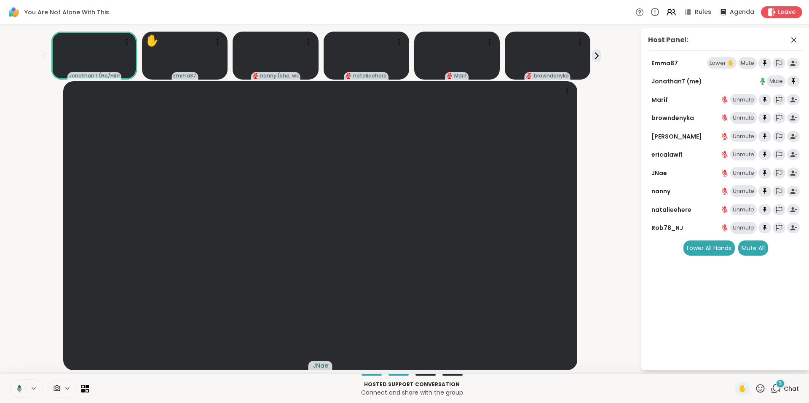
click at [725, 63] on div "Lower ✋" at bounding box center [722, 63] width 30 height 12
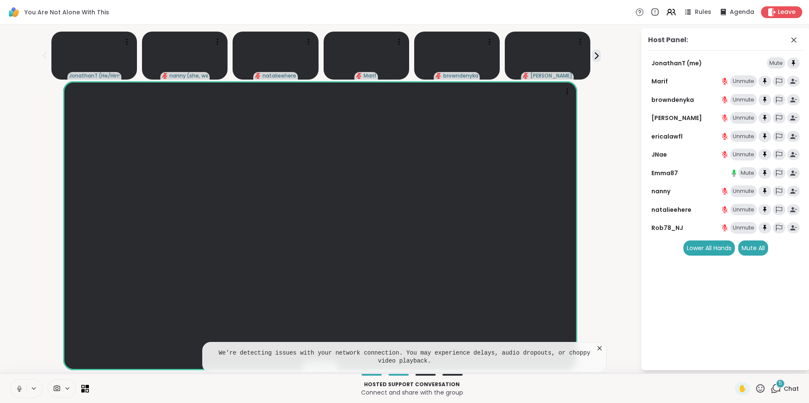
click at [598, 348] on icon at bounding box center [600, 348] width 8 height 8
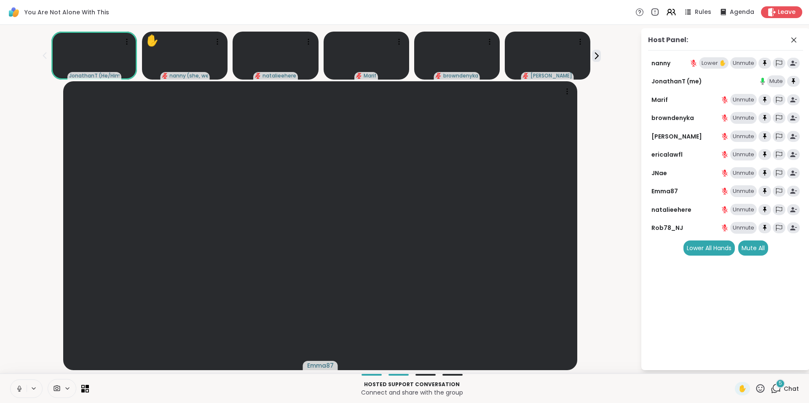
click at [716, 64] on div "Lower ✋" at bounding box center [714, 63] width 30 height 12
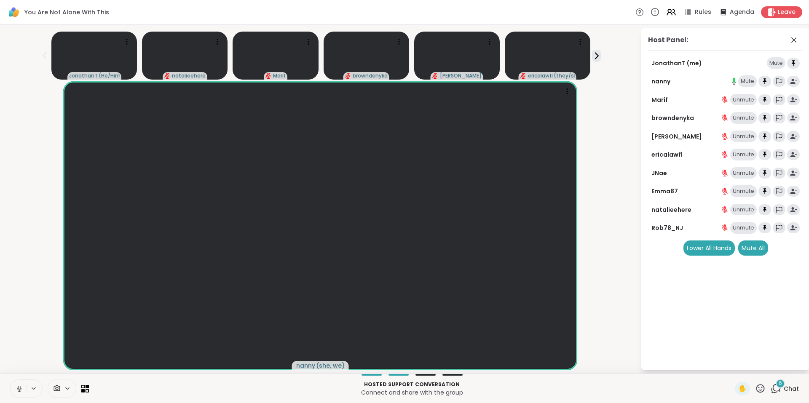
click at [776, 382] on div "6" at bounding box center [780, 383] width 9 height 9
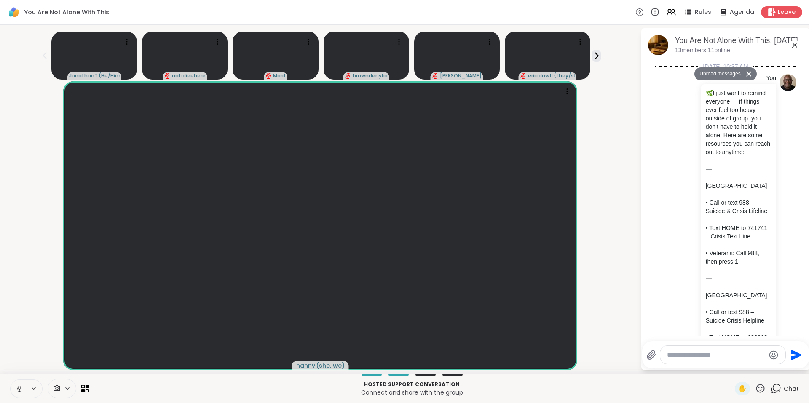
scroll to position [4128, 0]
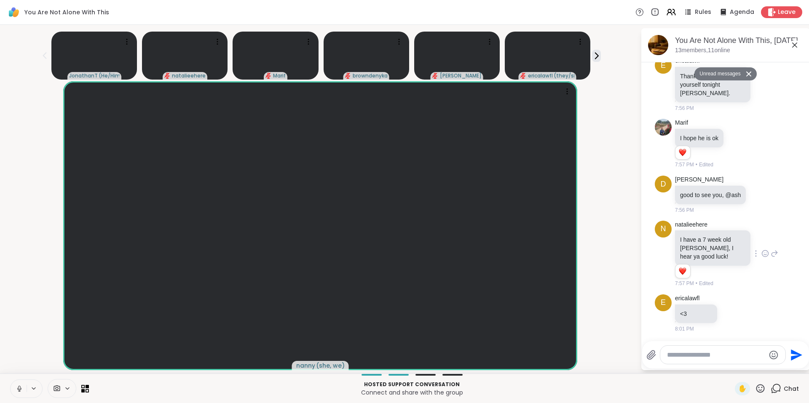
click at [762, 254] on icon at bounding box center [766, 254] width 8 height 8
click at [762, 242] on div "Select Reaction: Heart" at bounding box center [766, 240] width 8 height 8
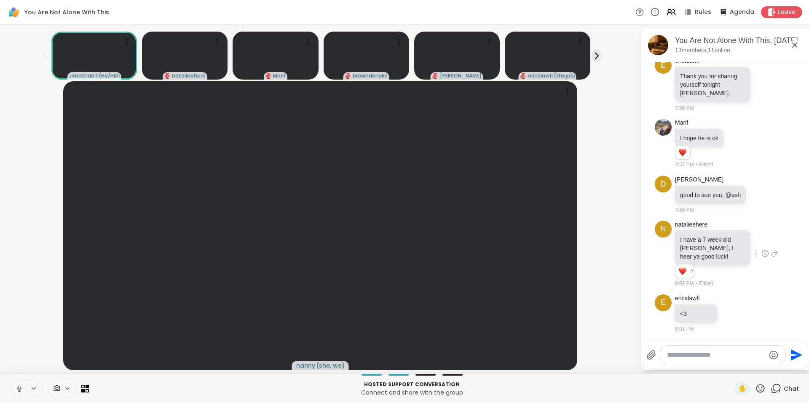
scroll to position [3977, 0]
click at [736, 148] on icon at bounding box center [739, 144] width 8 height 8
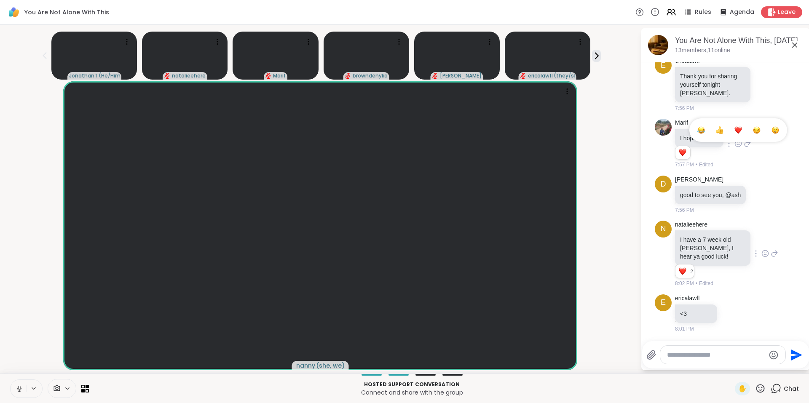
click at [736, 134] on div "Select Reaction: Heart" at bounding box center [739, 130] width 8 height 8
click at [762, 12] on icon at bounding box center [766, 8] width 8 height 8
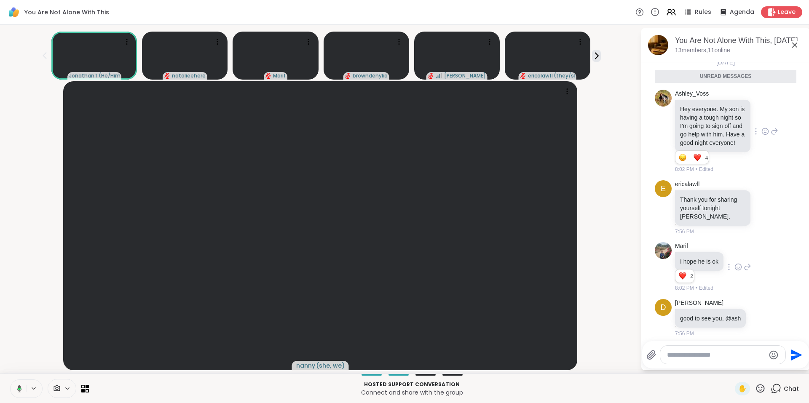
scroll to position [3770, 0]
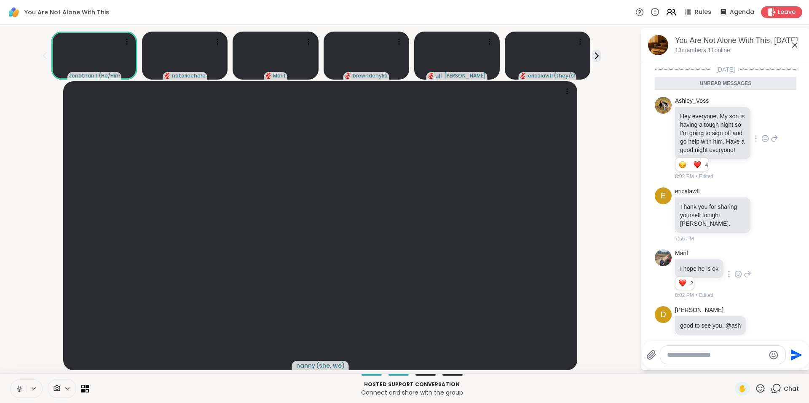
click at [667, 12] on icon at bounding box center [671, 12] width 11 height 11
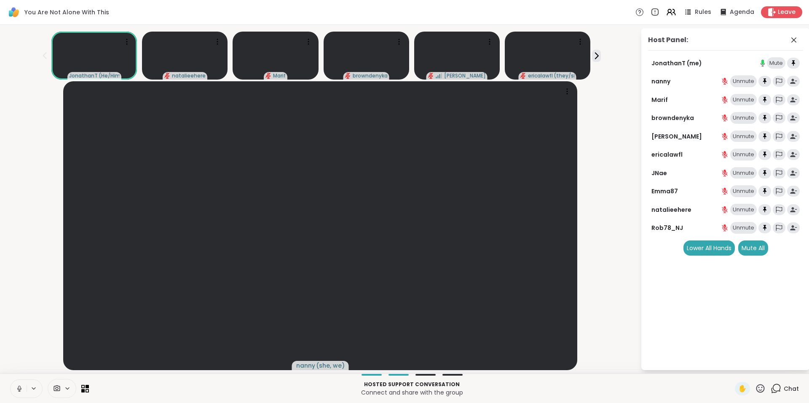
click at [773, 384] on icon at bounding box center [777, 388] width 8 height 8
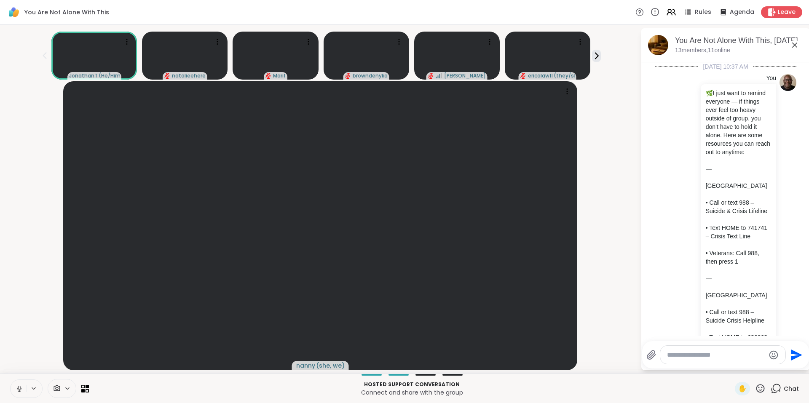
scroll to position [4099, 0]
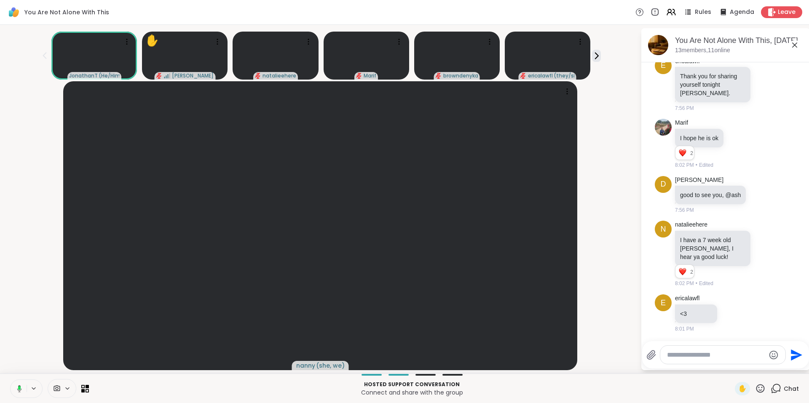
click at [796, 42] on icon at bounding box center [795, 45] width 10 height 10
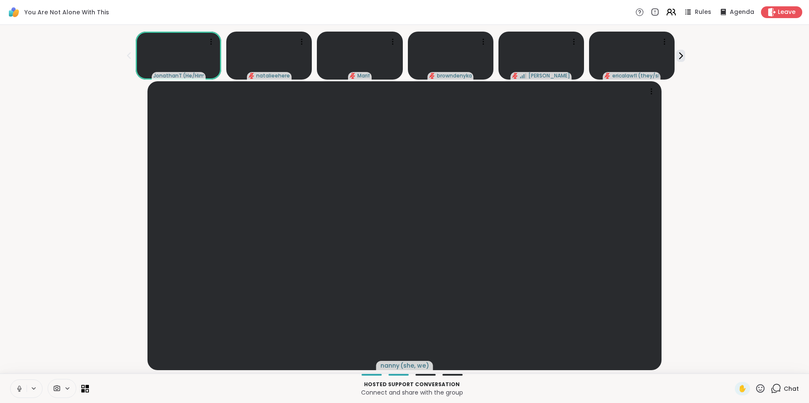
click at [666, 14] on icon at bounding box center [671, 12] width 11 height 11
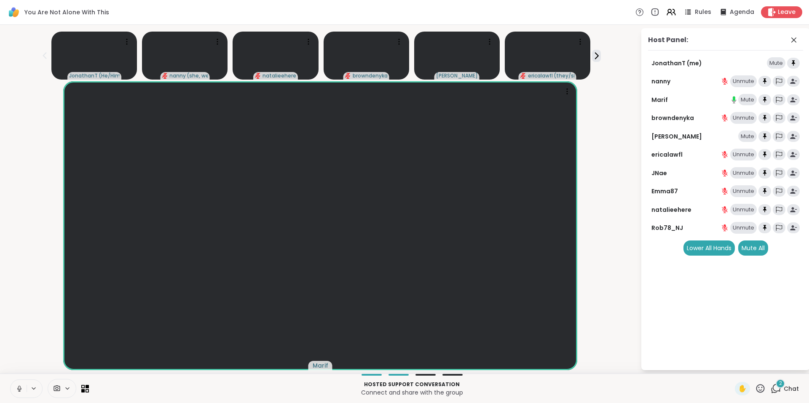
click at [779, 387] on span "2" at bounding box center [780, 383] width 3 height 7
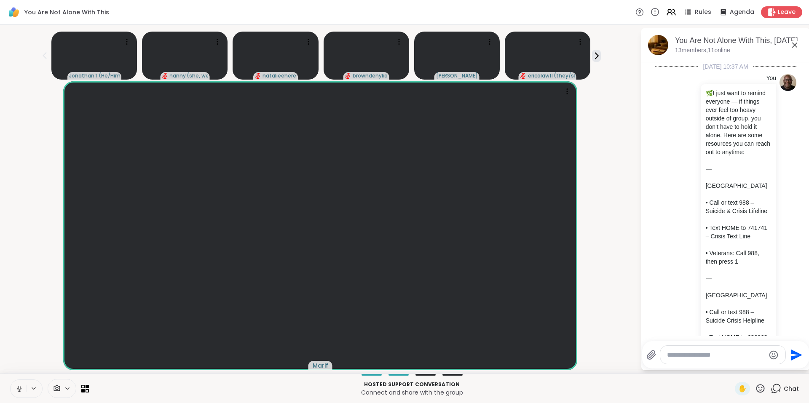
scroll to position [4276, 0]
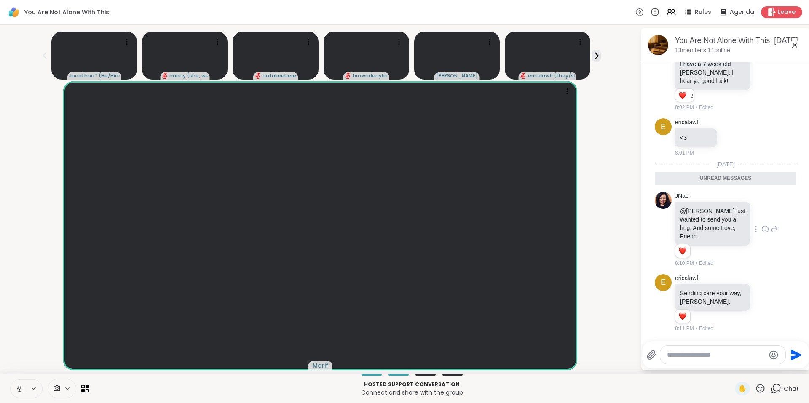
click at [762, 231] on icon at bounding box center [766, 229] width 8 height 8
click at [762, 216] on div "Select Reaction: Heart" at bounding box center [766, 216] width 8 height 8
click at [762, 304] on icon at bounding box center [766, 303] width 8 height 8
click at [762, 291] on div "Select Reaction: Heart" at bounding box center [766, 290] width 8 height 8
click at [795, 43] on icon at bounding box center [795, 45] width 10 height 10
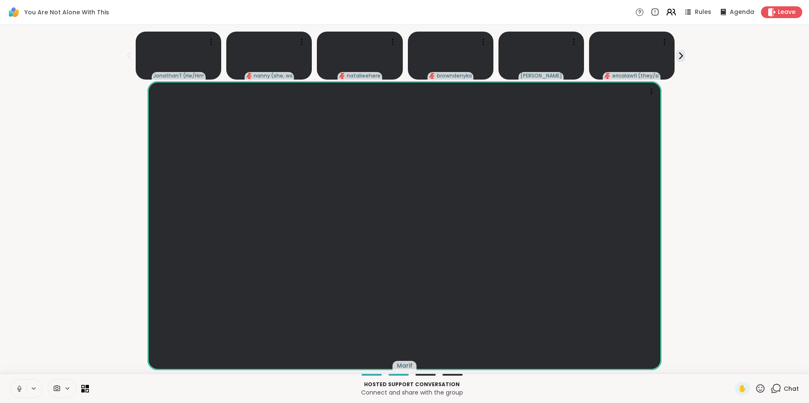
click at [673, 13] on icon at bounding box center [674, 12] width 3 height 6
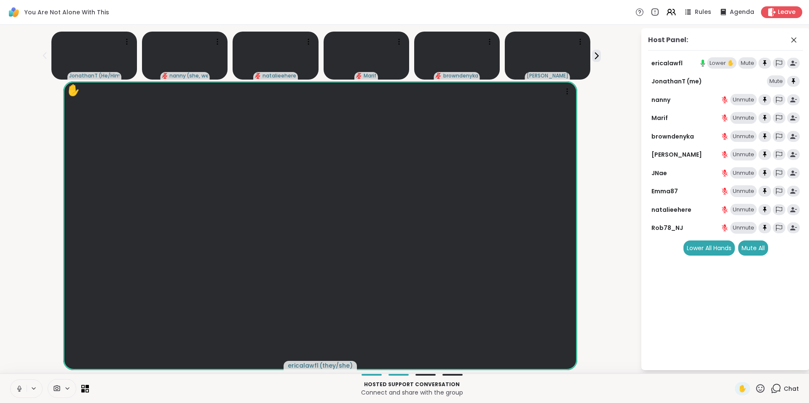
click at [721, 67] on div "Lower ✋" at bounding box center [722, 63] width 30 height 12
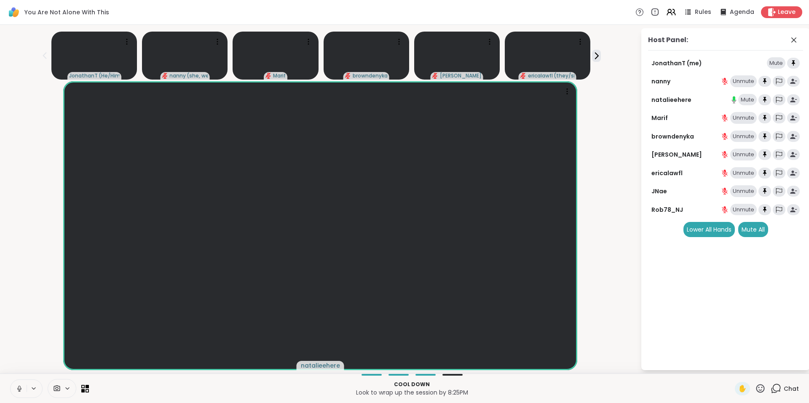
click at [757, 388] on icon at bounding box center [761, 388] width 8 height 8
click at [769, 368] on span "🌟" at bounding box center [773, 367] width 8 height 10
click at [756, 390] on icon at bounding box center [760, 389] width 11 height 11
click at [787, 367] on span "🎉" at bounding box center [791, 367] width 8 height 10
click at [720, 67] on div "JonathanT (me) Mute" at bounding box center [725, 63] width 155 height 12
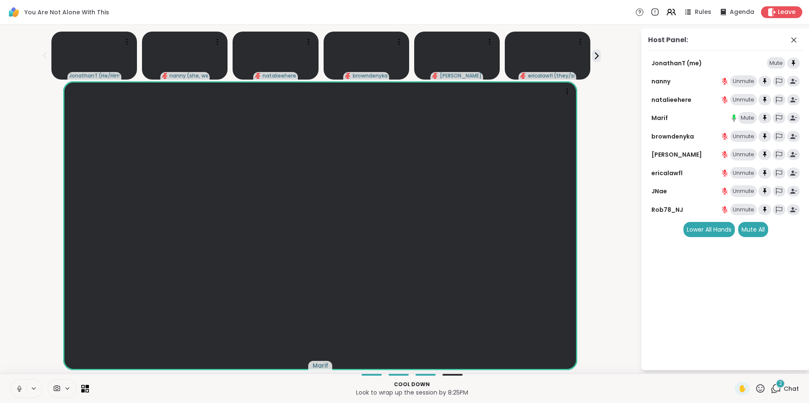
click at [776, 387] on div "2" at bounding box center [780, 383] width 9 height 9
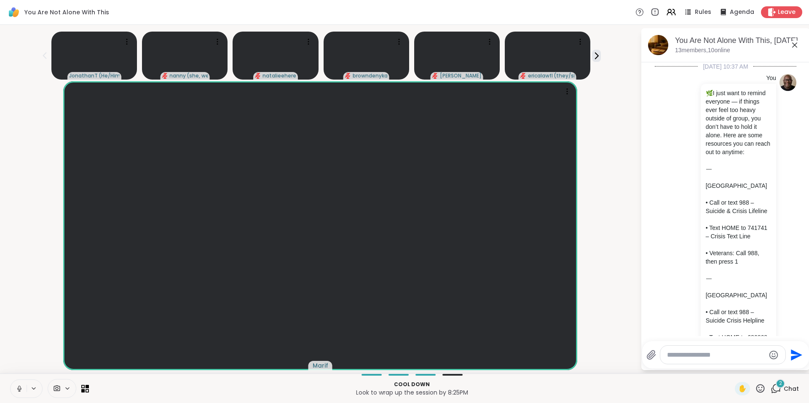
scroll to position [4399, 0]
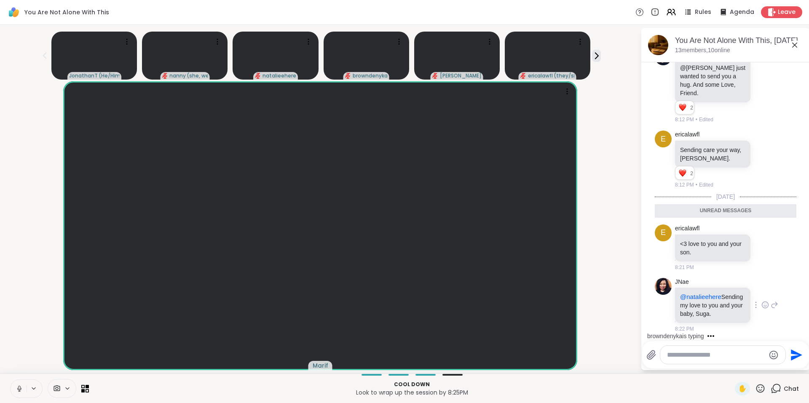
click at [762, 301] on icon at bounding box center [766, 305] width 8 height 8
click at [762, 288] on div "Select Reaction: Heart" at bounding box center [766, 292] width 8 height 8
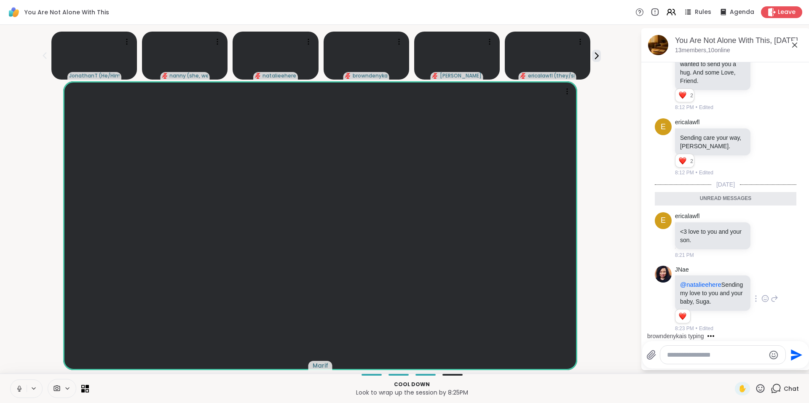
scroll to position [4411, 0]
click at [762, 231] on icon at bounding box center [766, 235] width 8 height 8
click at [762, 218] on div "Select Reaction: Heart" at bounding box center [766, 222] width 8 height 8
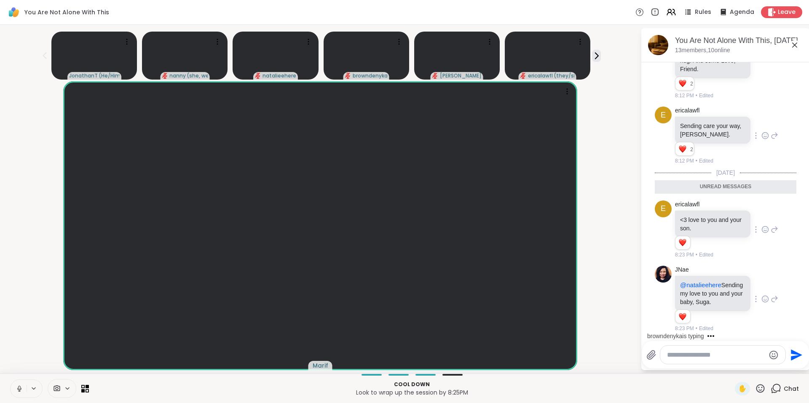
click at [764, 137] on icon at bounding box center [765, 136] width 3 height 1
click at [762, 126] on div "Select Reaction: Heart" at bounding box center [766, 122] width 8 height 8
click at [763, 136] on icon at bounding box center [766, 135] width 6 height 6
click at [762, 126] on div "Select Reaction: Heart" at bounding box center [766, 122] width 8 height 8
click at [727, 358] on textarea "Type your message" at bounding box center [716, 355] width 98 height 8
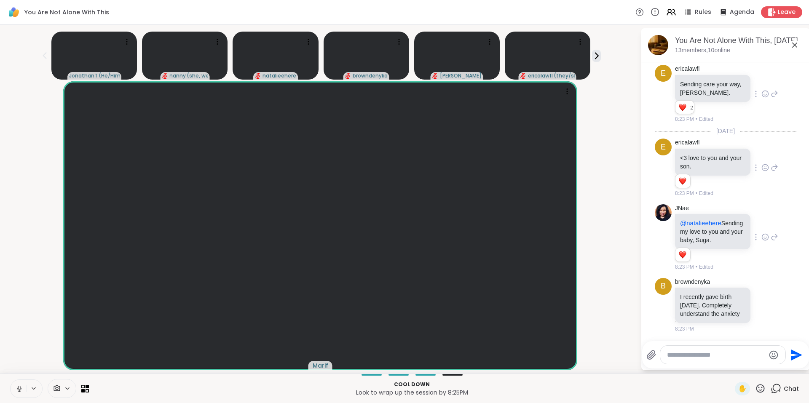
scroll to position [4482, 0]
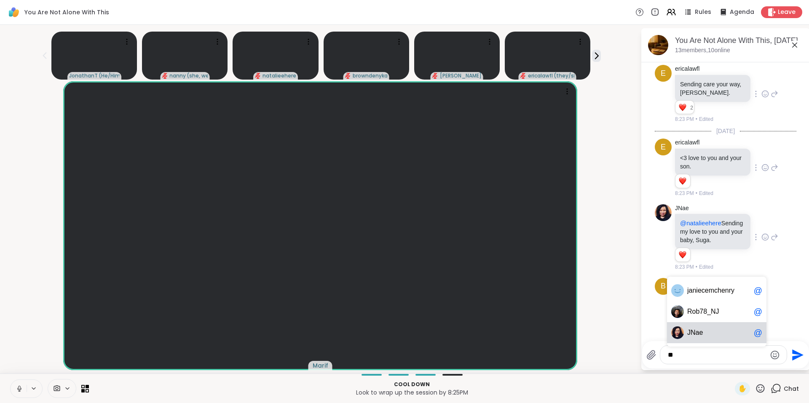
click at [699, 332] on span "Nae" at bounding box center [697, 333] width 12 height 8
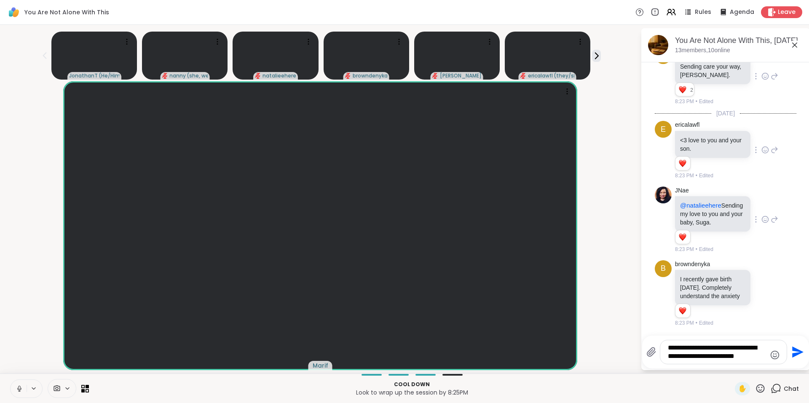
scroll to position [4502, 0]
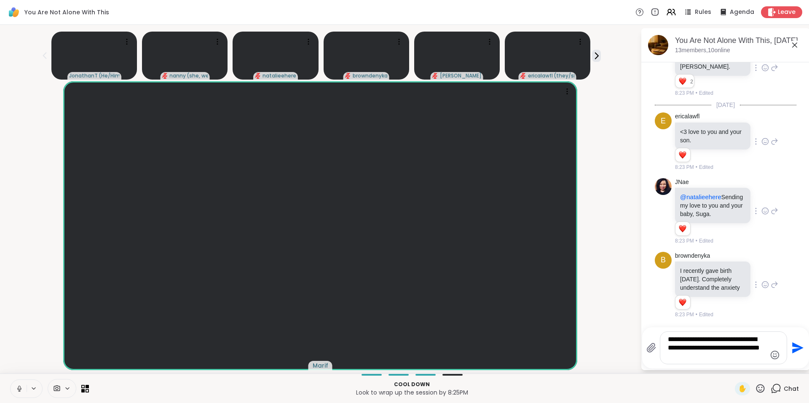
click at [762, 283] on icon at bounding box center [766, 285] width 8 height 8
click at [758, 264] on button "Select Reaction: Heart" at bounding box center [765, 271] width 17 height 17
click at [721, 356] on textarea "**********" at bounding box center [717, 348] width 98 height 25
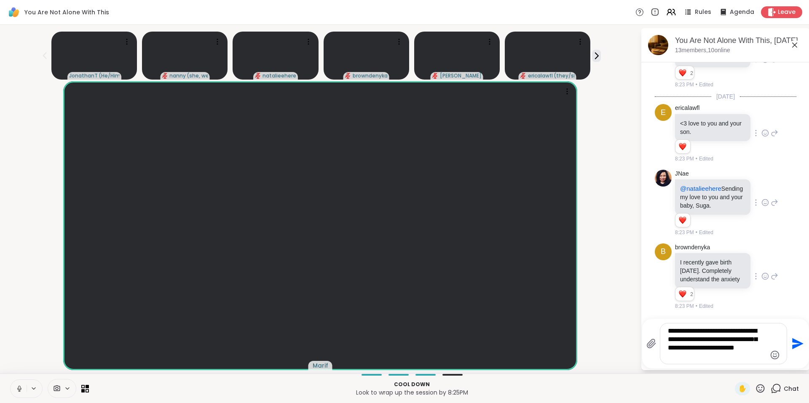
type textarea "**********"
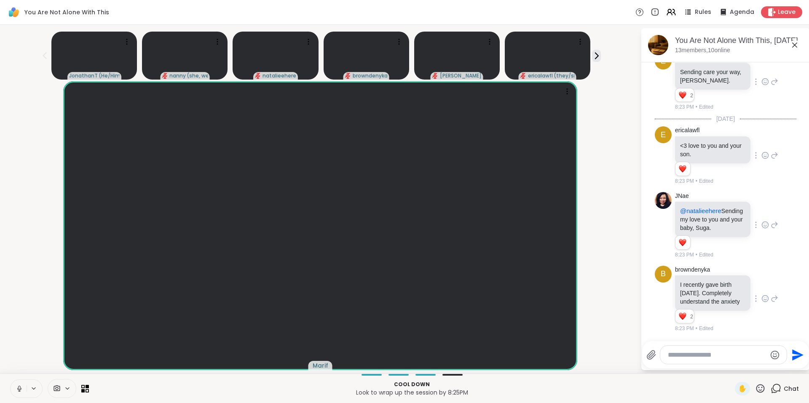
scroll to position [4581, 0]
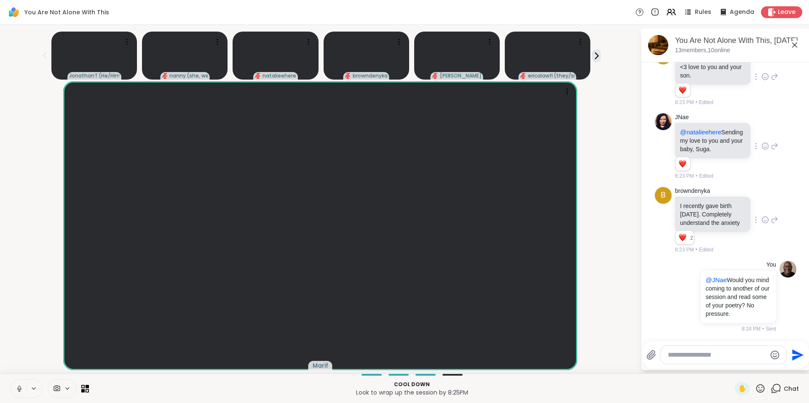
click at [771, 215] on icon at bounding box center [775, 220] width 8 height 10
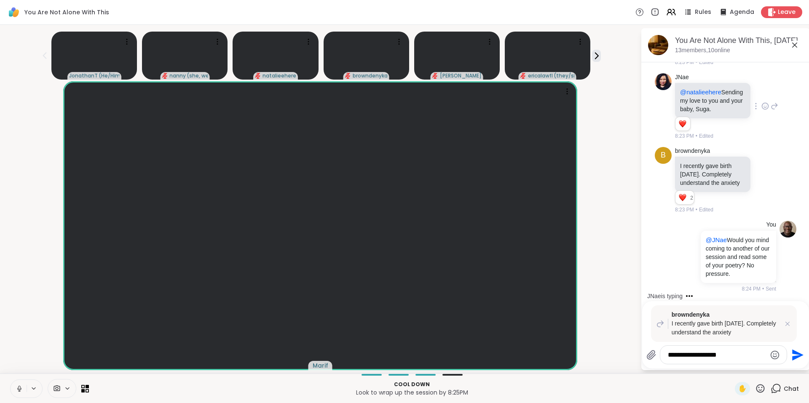
type textarea "**********"
click at [801, 350] on icon "Send" at bounding box center [796, 355] width 13 height 13
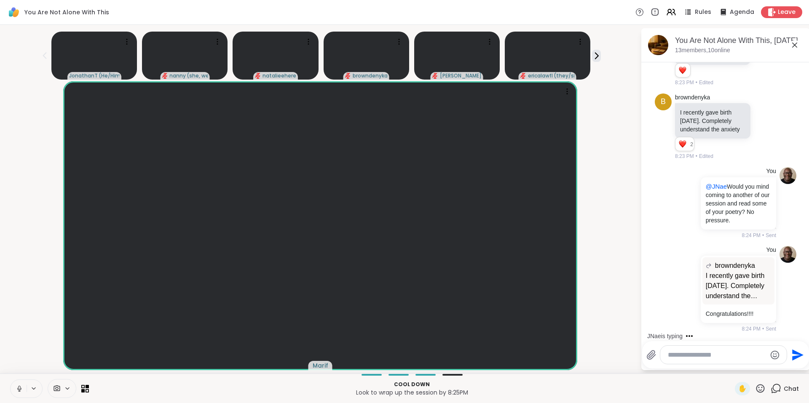
click at [757, 391] on icon at bounding box center [761, 388] width 8 height 8
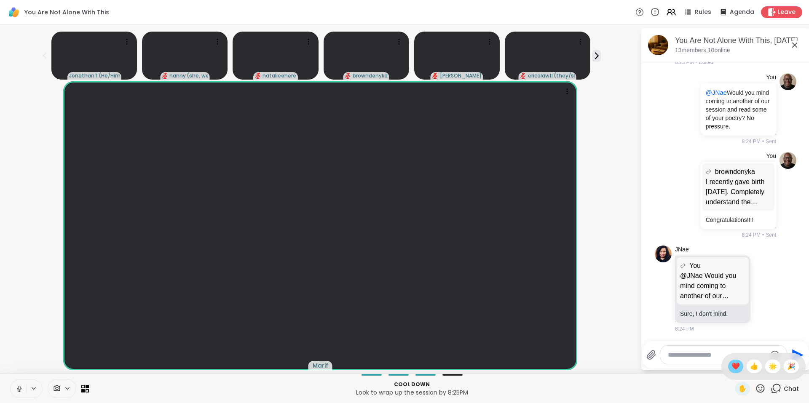
click at [732, 365] on span "❤️" at bounding box center [736, 367] width 8 height 10
click at [668, 11] on icon at bounding box center [671, 12] width 11 height 11
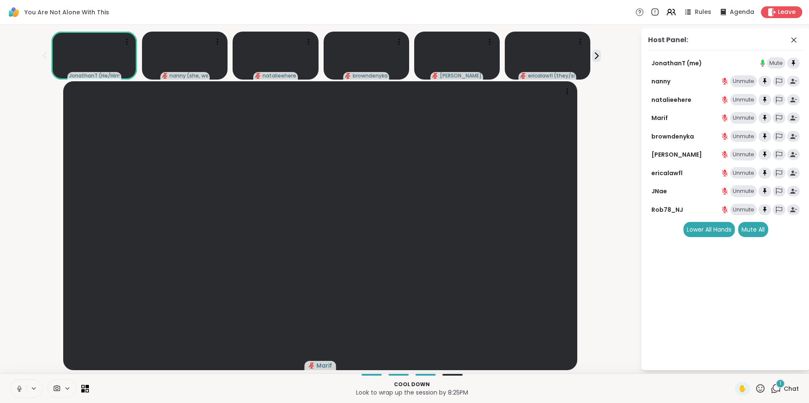
click at [776, 384] on div "1" at bounding box center [780, 383] width 9 height 9
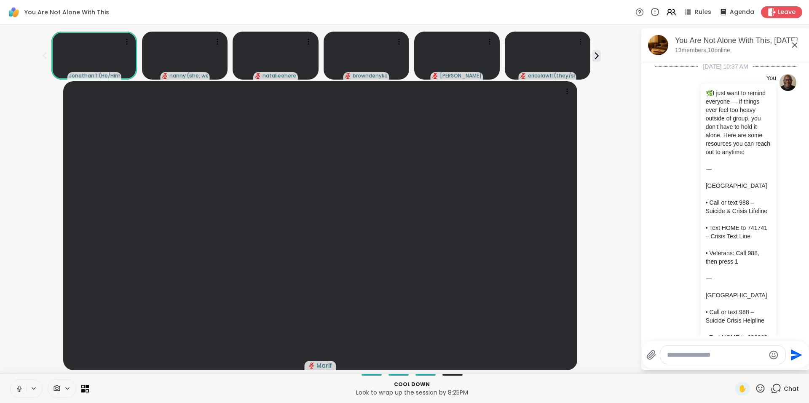
scroll to position [4842, 0]
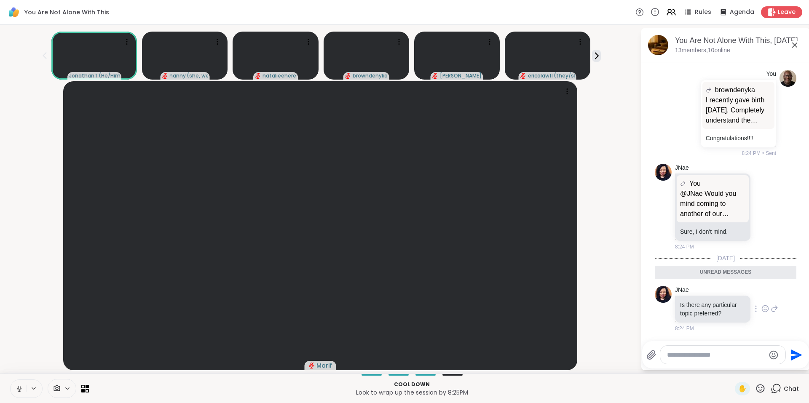
click at [772, 312] on icon at bounding box center [775, 309] width 6 height 6
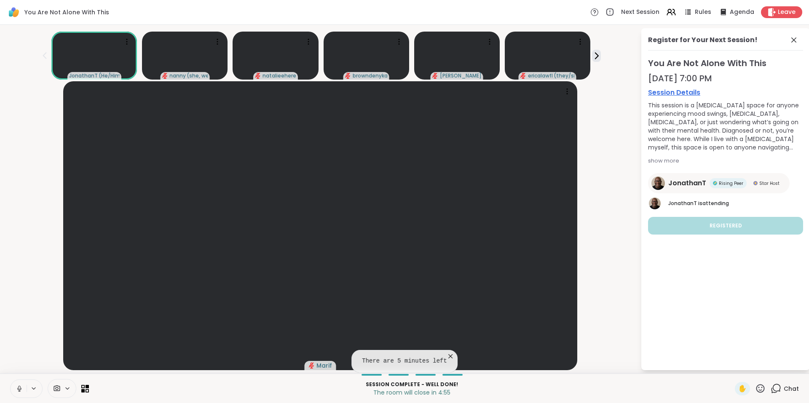
click at [755, 388] on icon at bounding box center [760, 389] width 11 height 11
click at [773, 390] on icon at bounding box center [776, 389] width 11 height 11
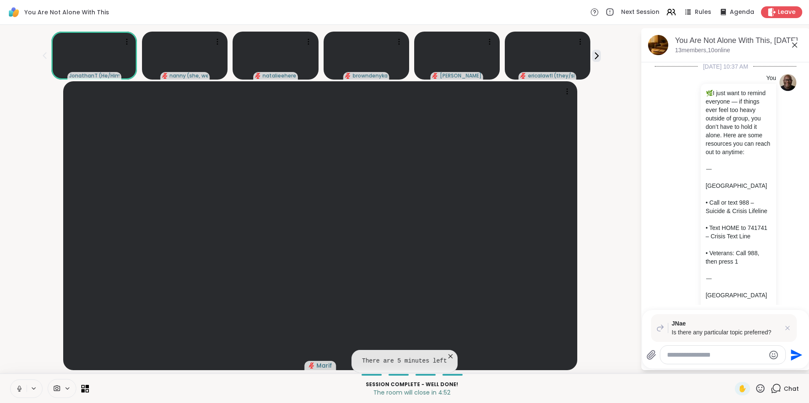
scroll to position [4857, 0]
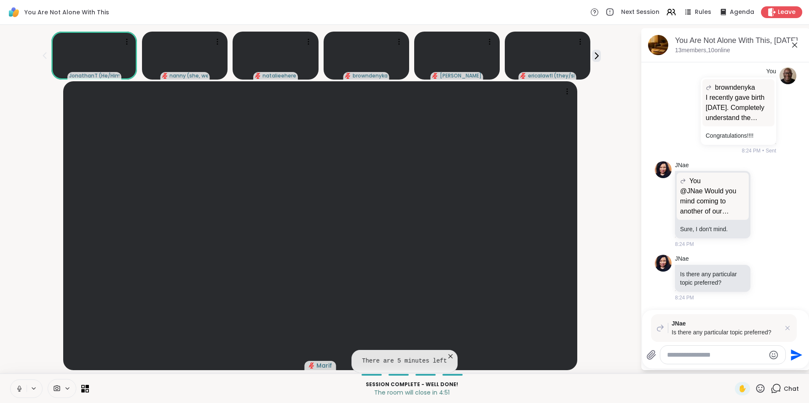
click at [751, 358] on textarea "Type your message" at bounding box center [716, 355] width 98 height 8
type textarea "*"
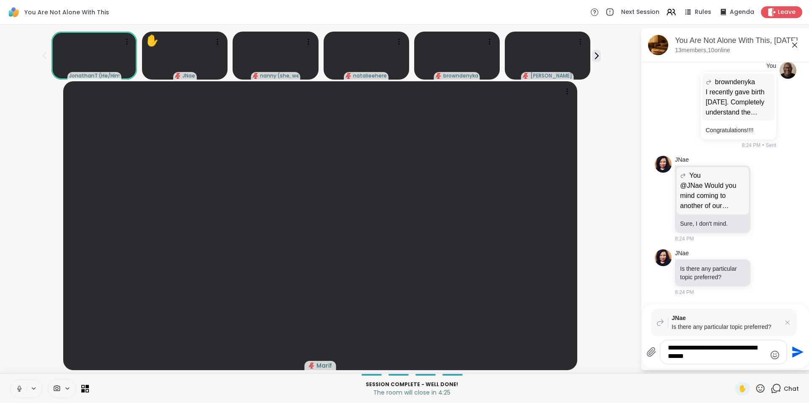
type textarea "**********"
click at [795, 356] on icon "Send" at bounding box center [798, 352] width 11 height 11
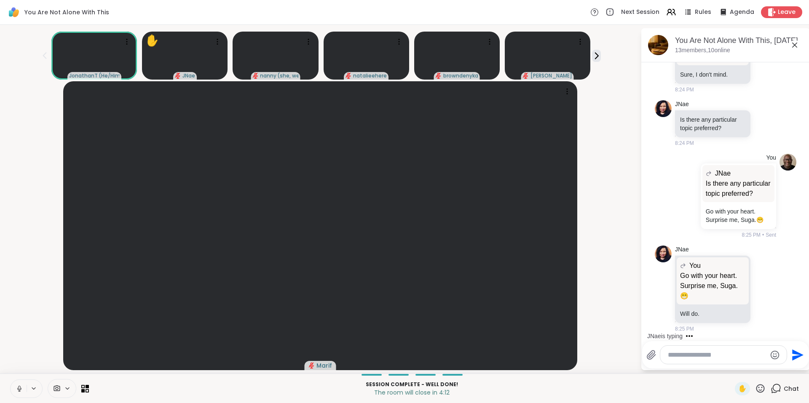
scroll to position [5030, 0]
click at [762, 290] on icon at bounding box center [766, 289] width 8 height 8
click at [762, 272] on div "Select Reaction: Heart" at bounding box center [766, 276] width 8 height 8
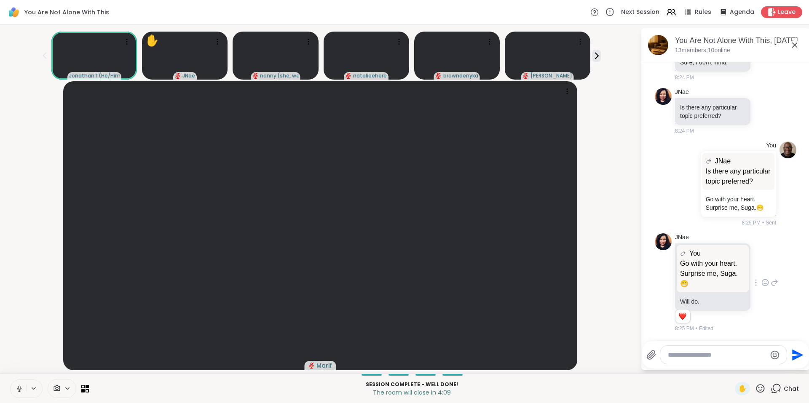
scroll to position [5042, 0]
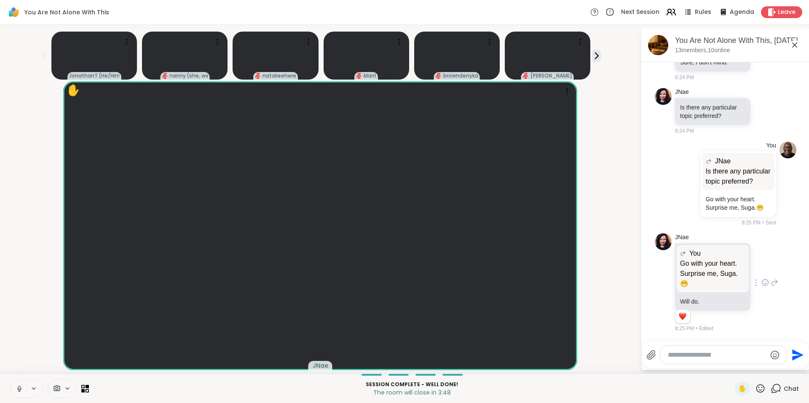
click at [668, 13] on icon at bounding box center [669, 10] width 3 height 3
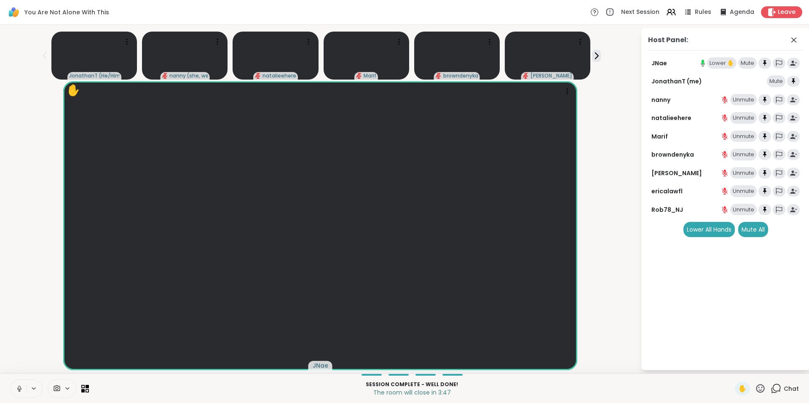
click at [717, 60] on div "Lower ✋" at bounding box center [722, 63] width 30 height 12
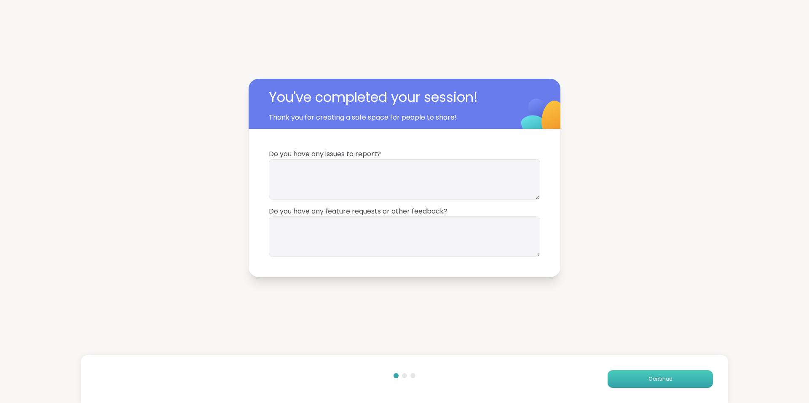
click at [663, 376] on span "Continue" at bounding box center [661, 380] width 24 height 8
